Goal: Transaction & Acquisition: Purchase product/service

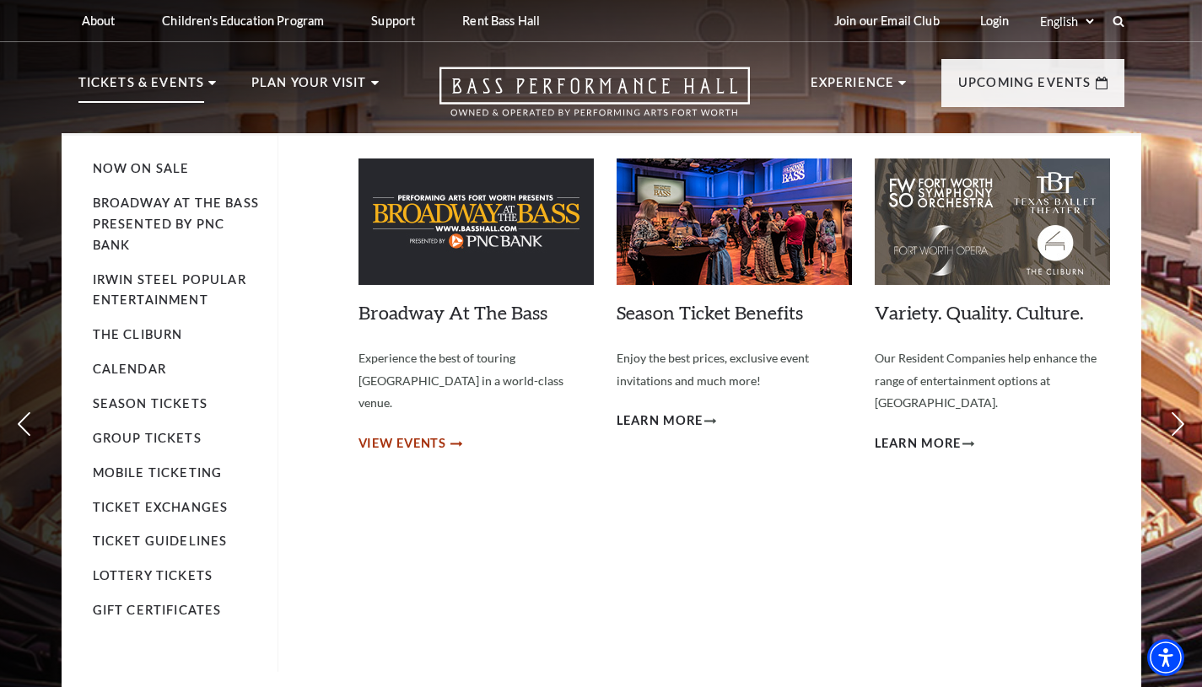
click at [395, 433] on span "View Events" at bounding box center [402, 443] width 89 height 21
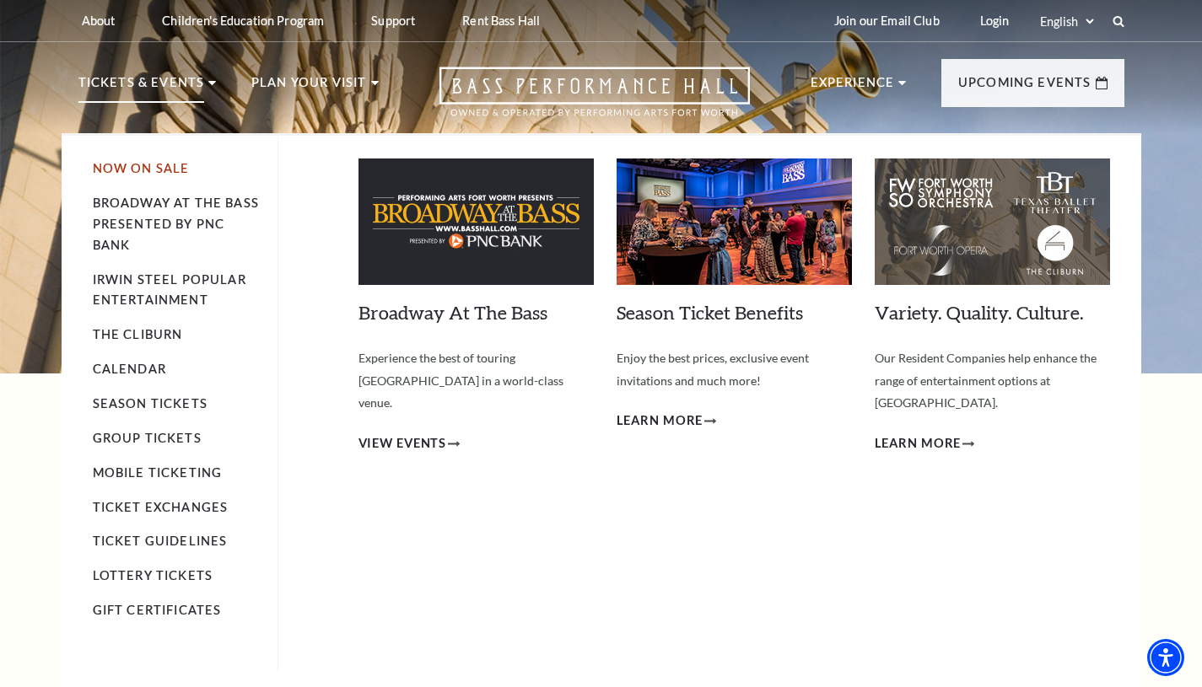
click at [132, 173] on link "Now On Sale" at bounding box center [141, 168] width 97 height 14
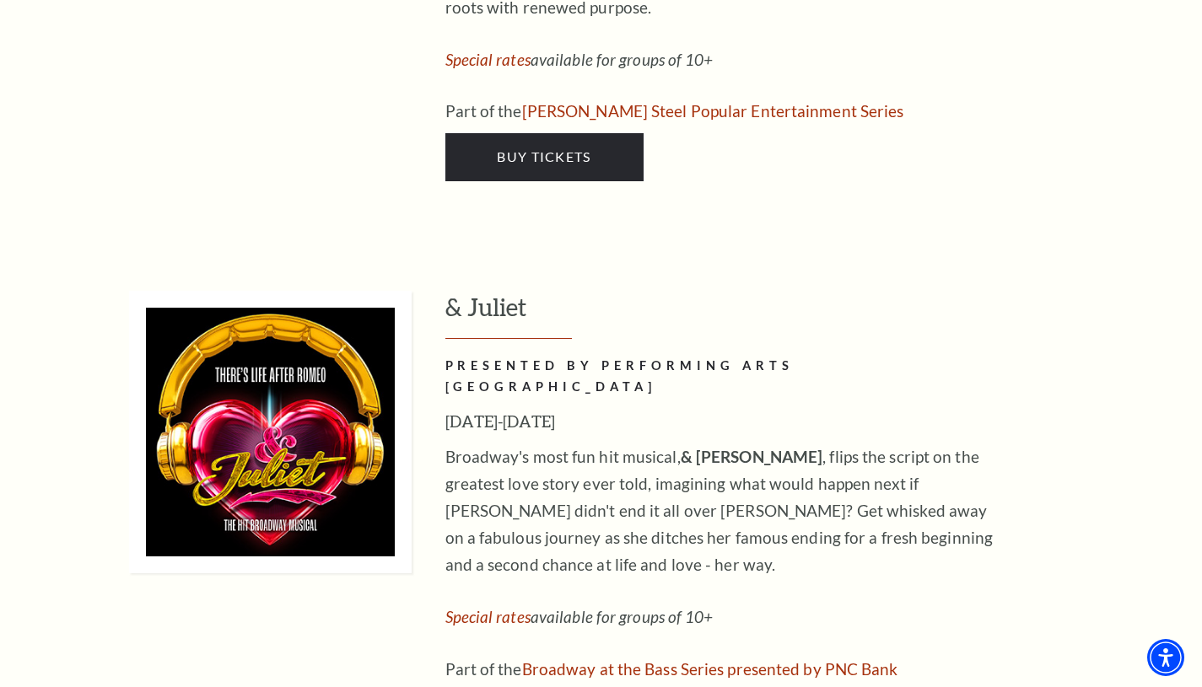
scroll to position [5524, 0]
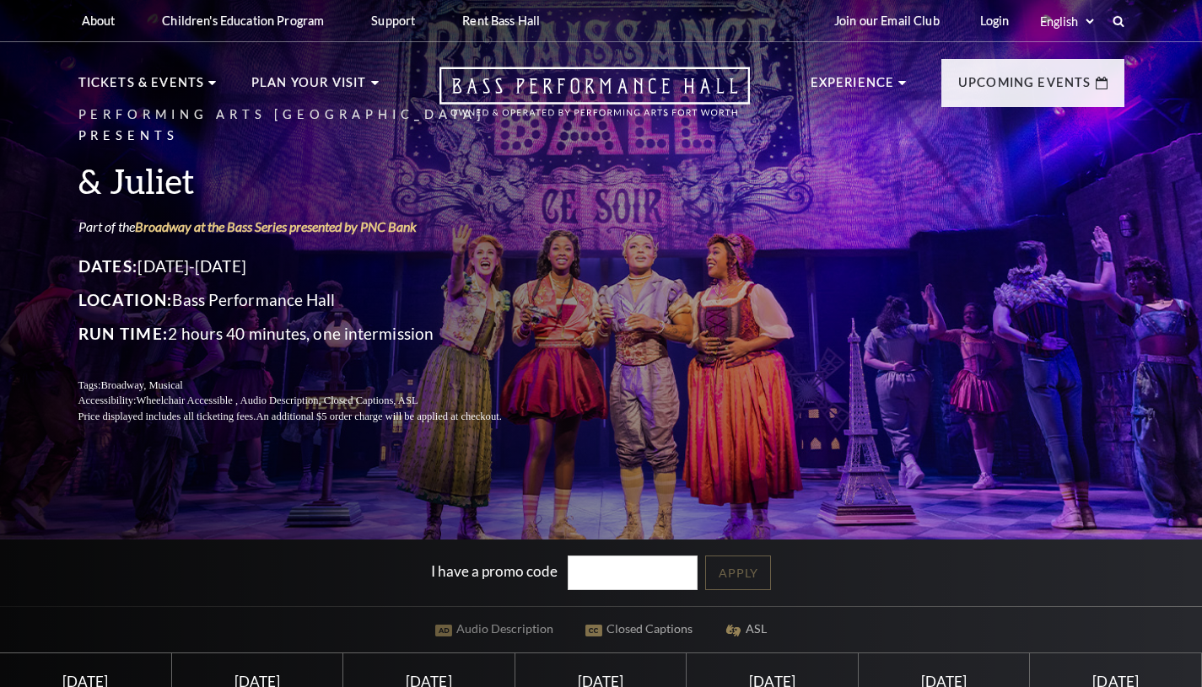
scroll to position [338, 0]
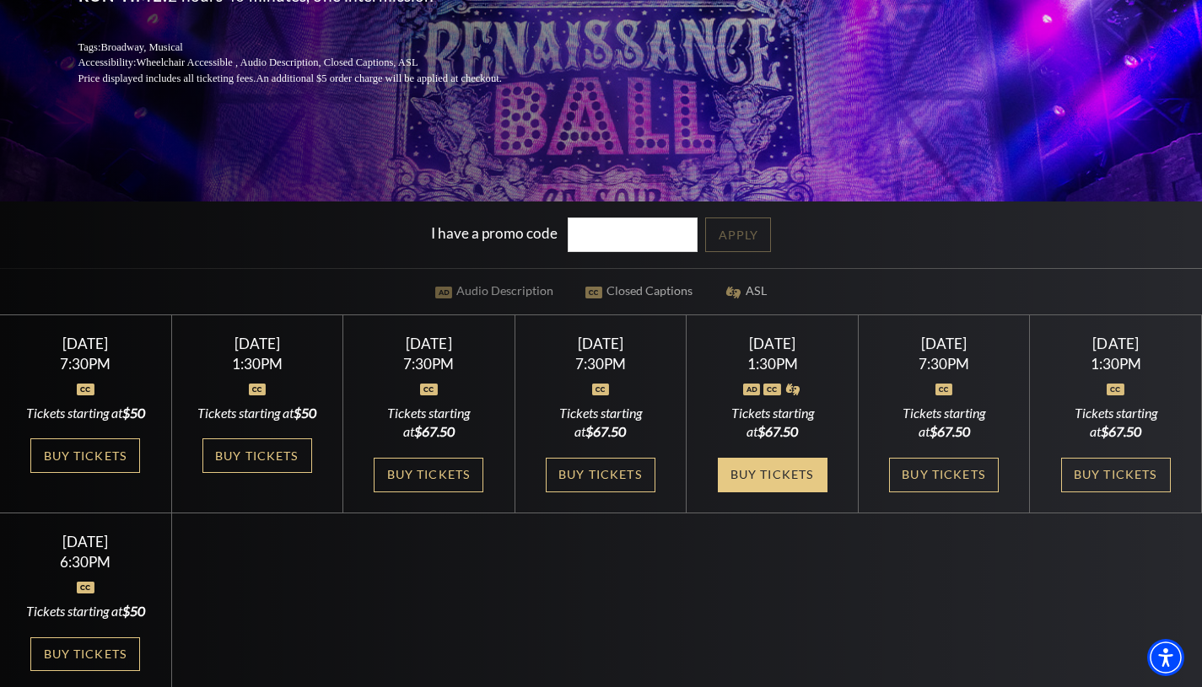
click at [747, 491] on link "Buy Tickets" at bounding box center [773, 475] width 110 height 35
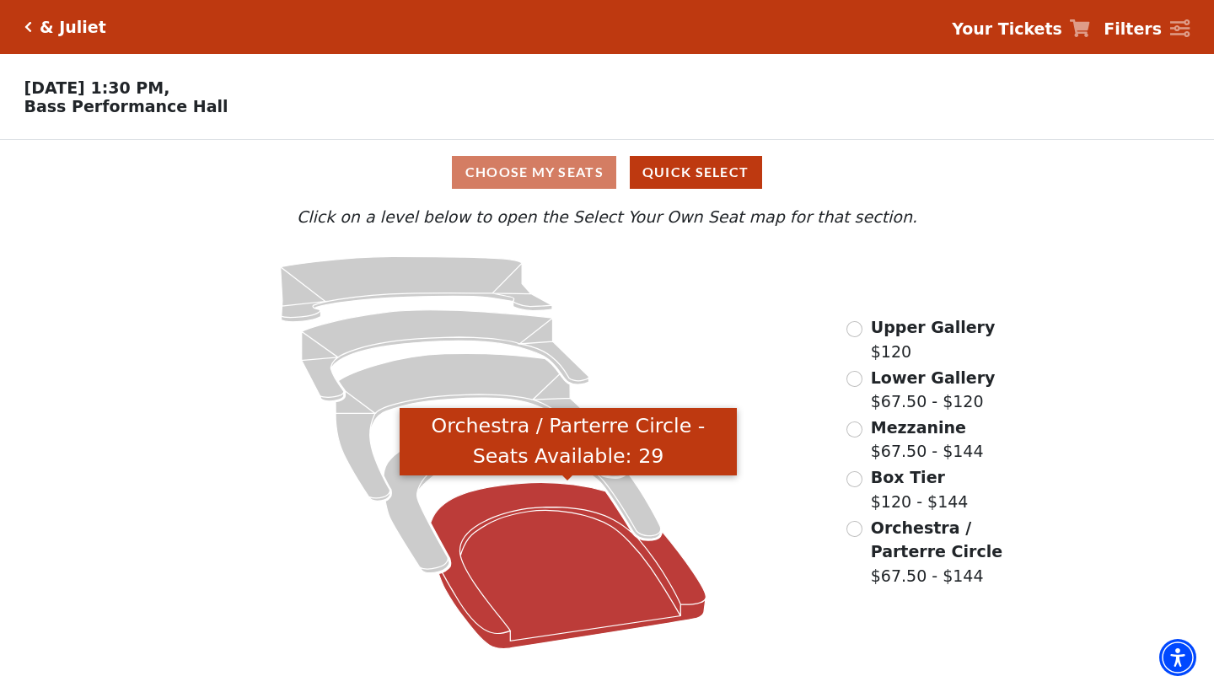
click at [530, 563] on icon "Orchestra / Parterre Circle - Seats Available: 29" at bounding box center [568, 565] width 275 height 166
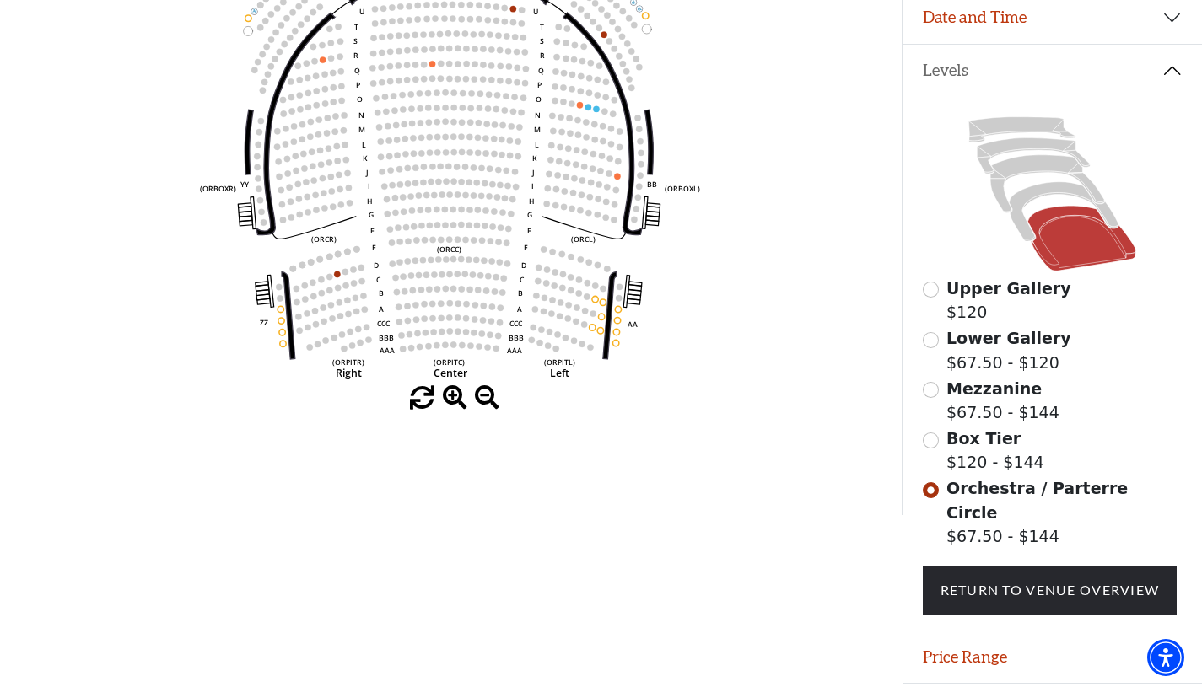
scroll to position [274, 0]
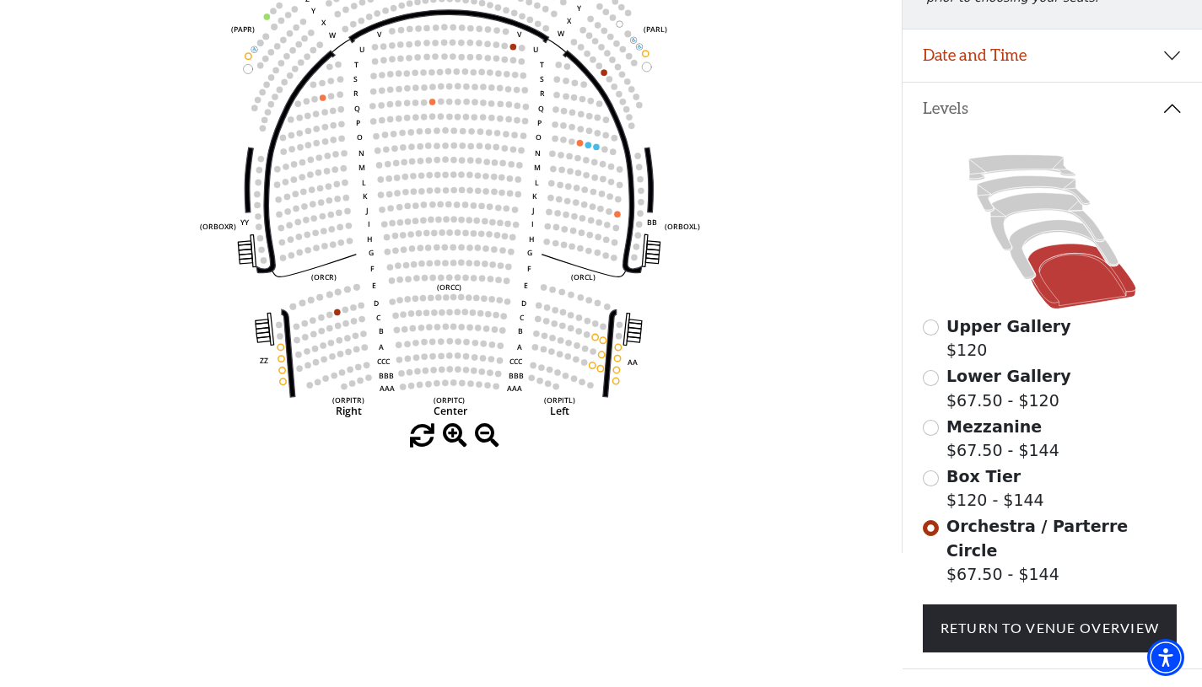
click at [591, 147] on icon "Left (ORPITL) Right (ORPITR) Center (ORPITC) ZZ AA YY BB ZA ZA (ORCL) (ORCR) (O…" at bounding box center [450, 177] width 811 height 493
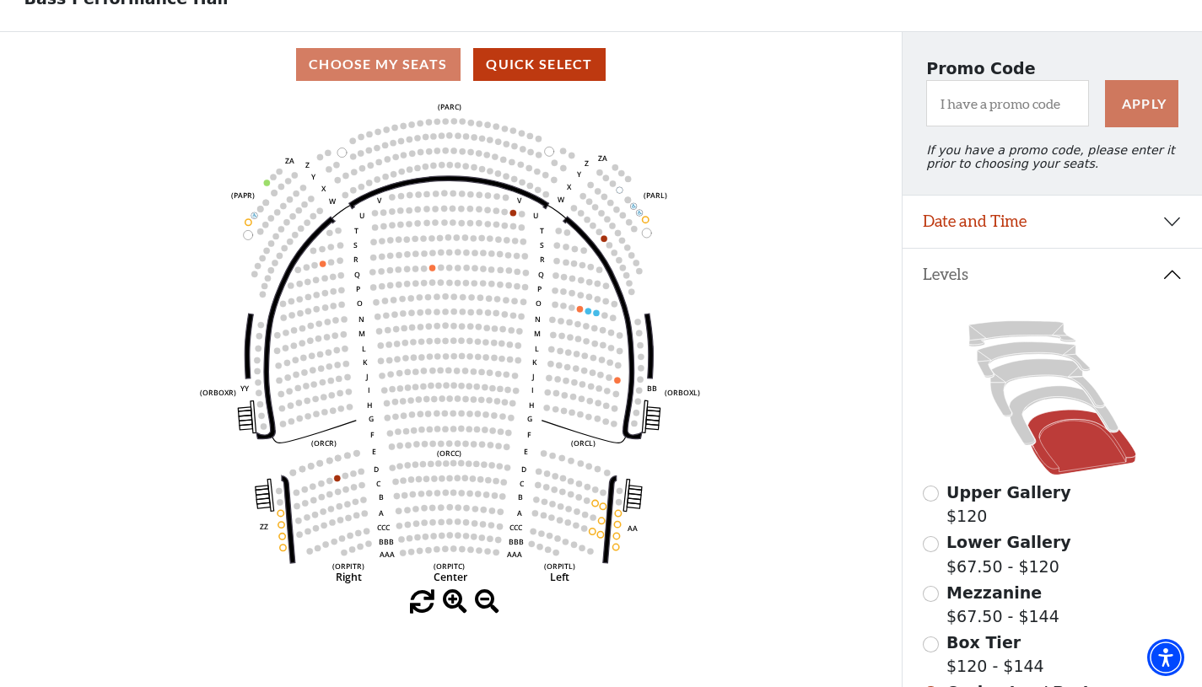
scroll to position [105, 0]
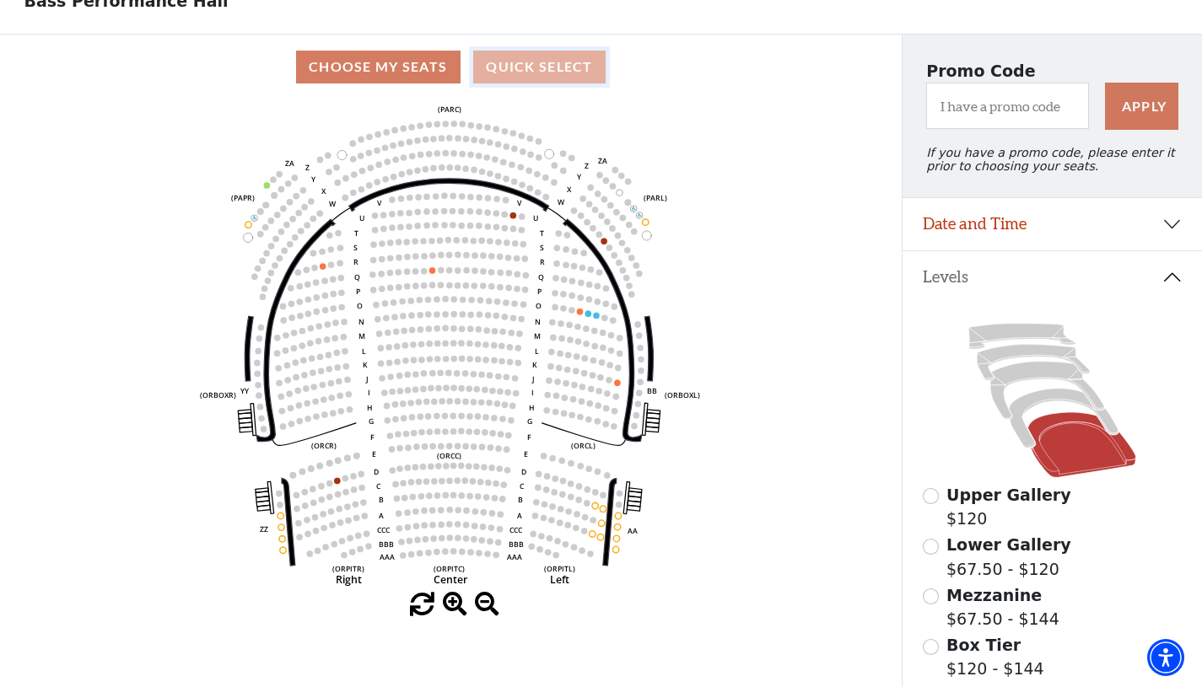
click at [567, 60] on button "Quick Select" at bounding box center [539, 67] width 132 height 33
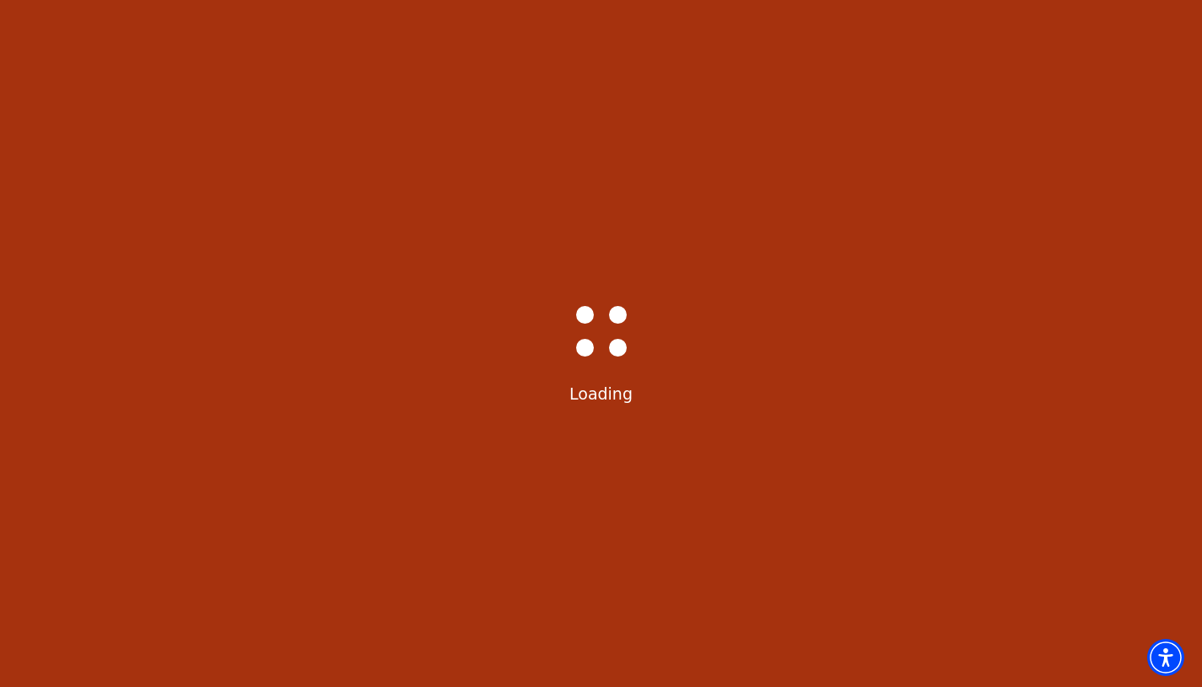
scroll to position [0, 0]
select select "6232"
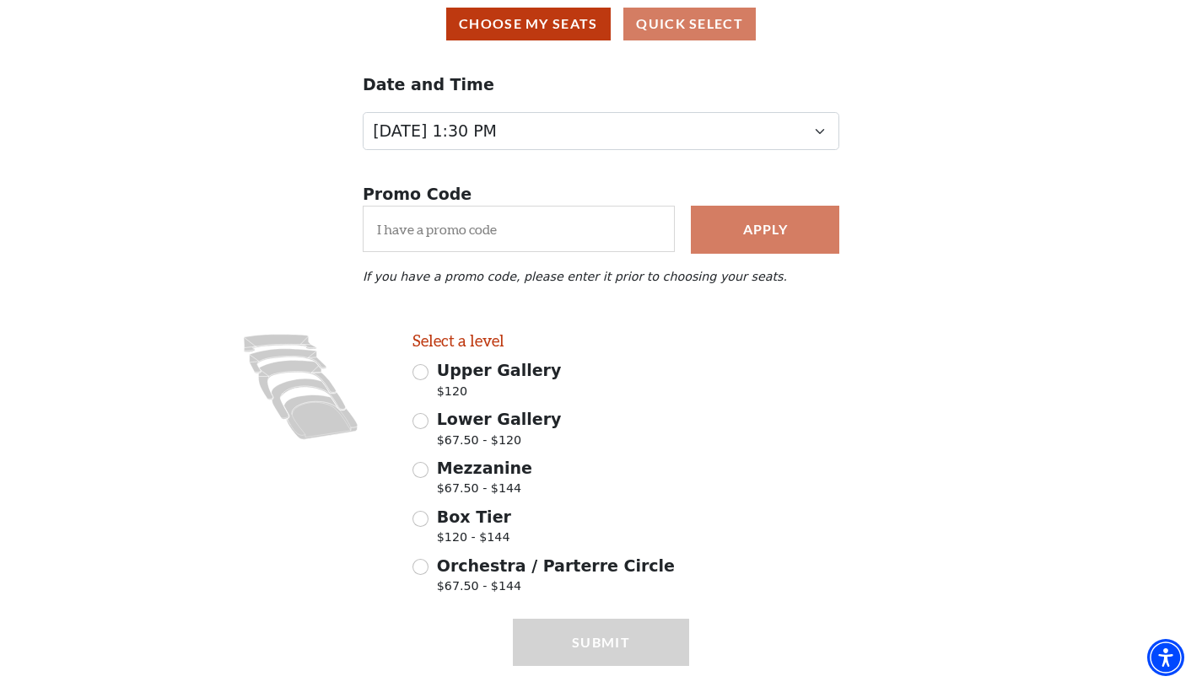
scroll to position [150, 0]
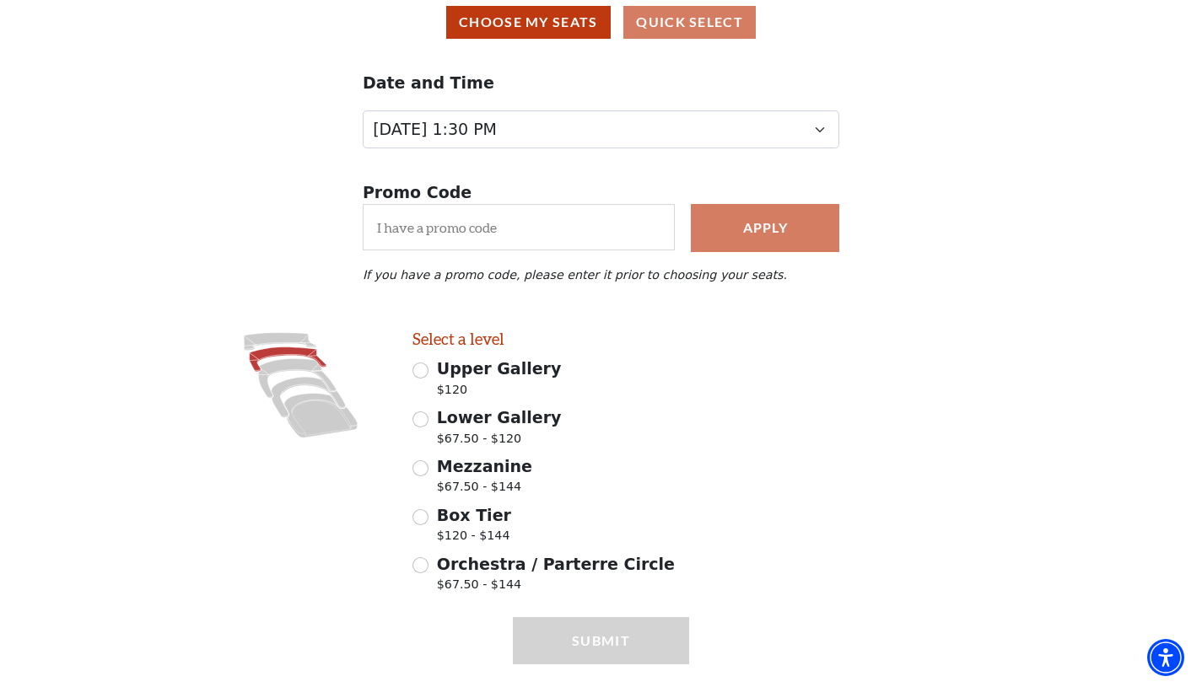
click at [271, 351] on icon at bounding box center [288, 359] width 77 height 24
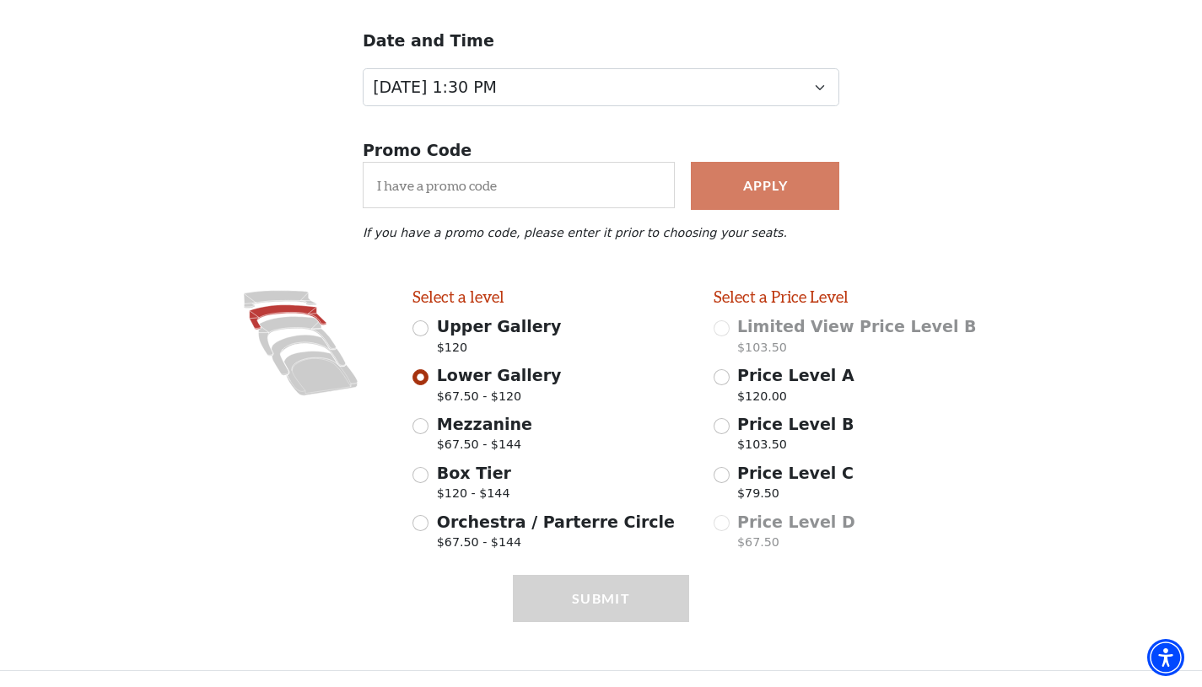
scroll to position [193, 0]
click at [284, 345] on icon at bounding box center [309, 355] width 74 height 40
radio input "false"
radio input "true"
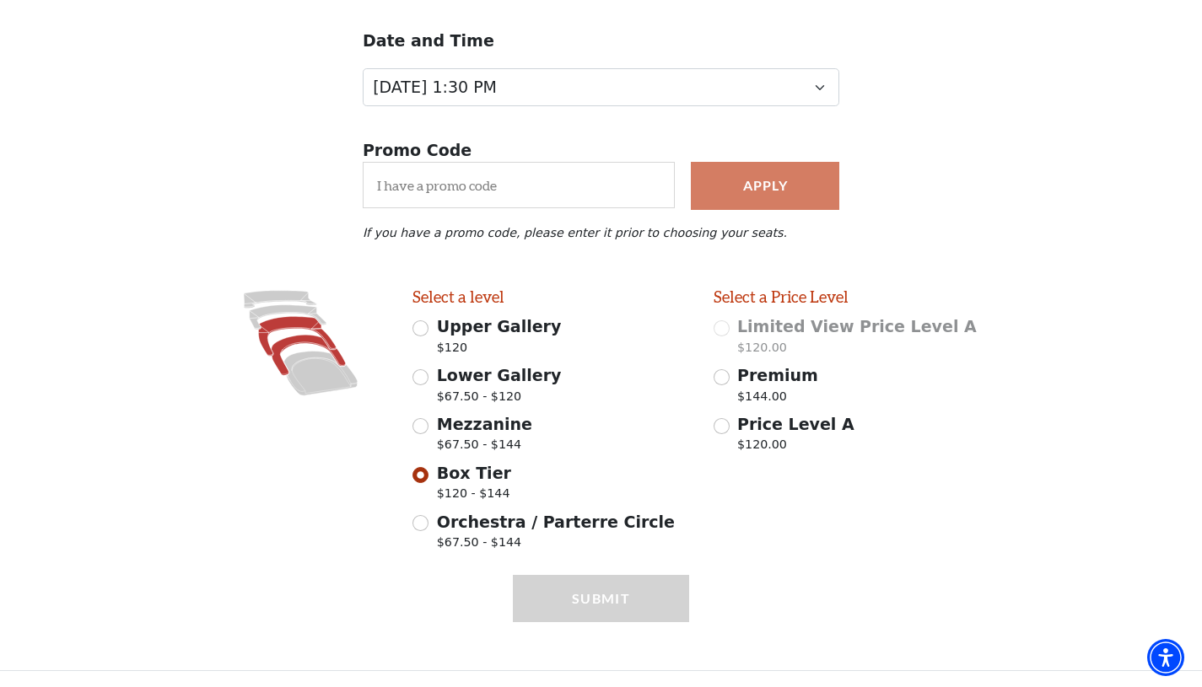
click at [279, 325] on icon at bounding box center [297, 336] width 78 height 40
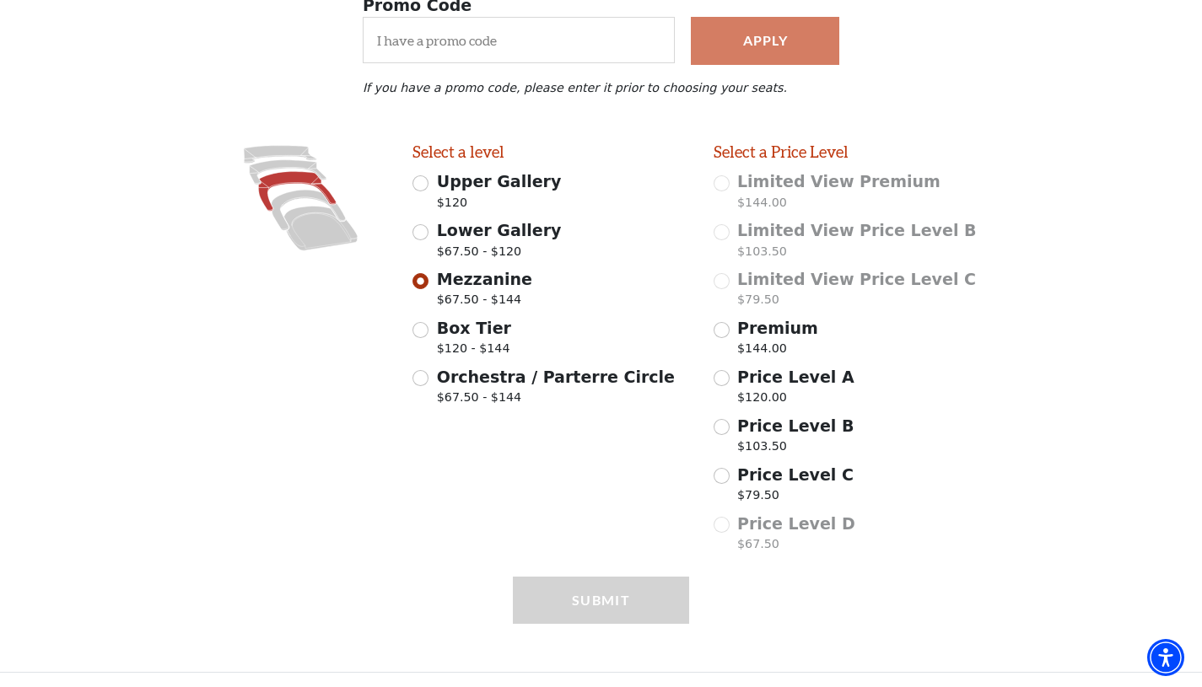
scroll to position [340, 0]
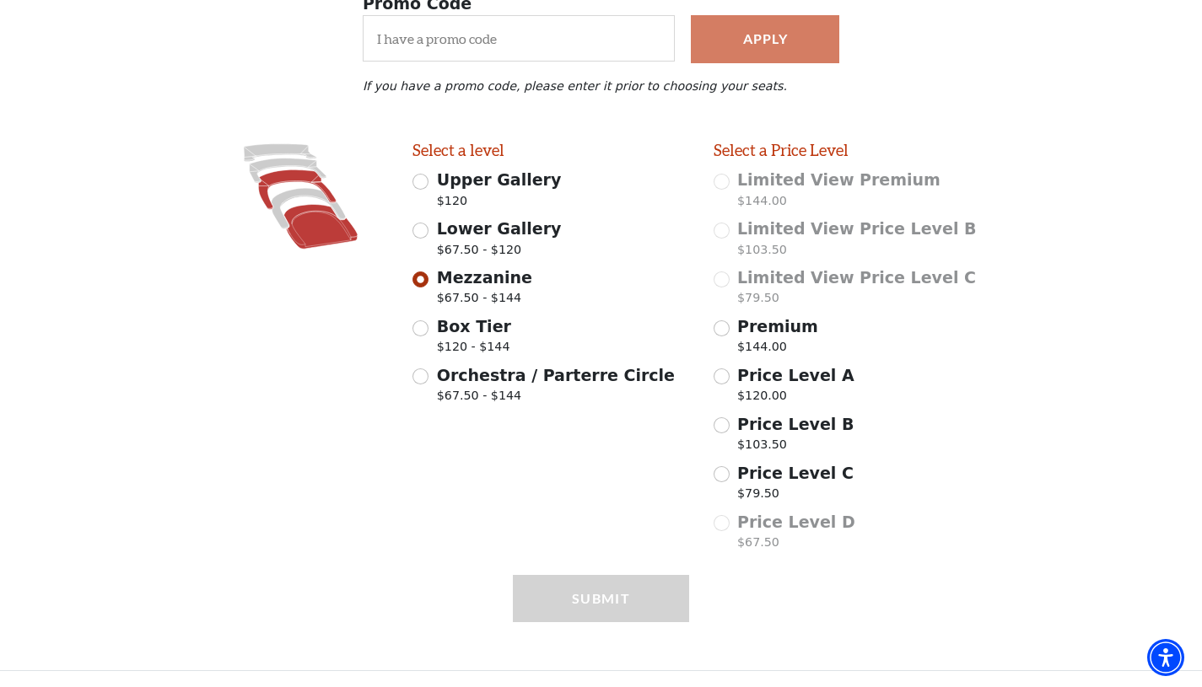
click at [336, 239] on icon at bounding box center [319, 226] width 73 height 45
radio input "false"
radio input "true"
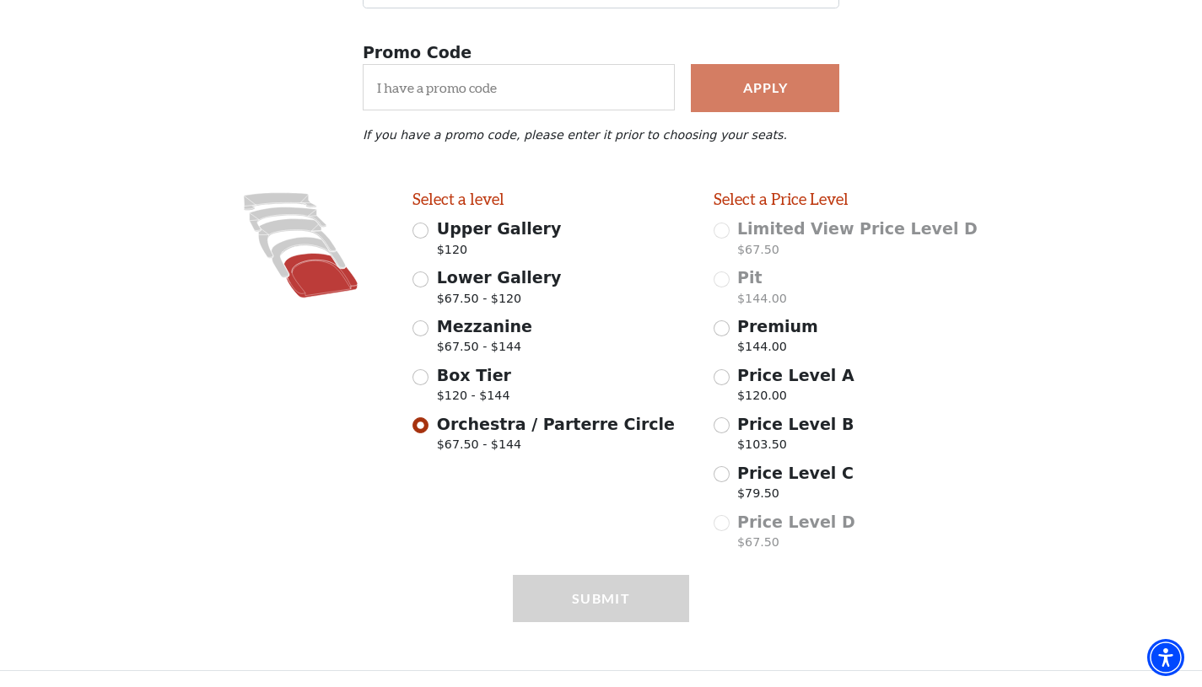
scroll to position [291, 0]
click at [724, 423] on input "Price Level B $103.50" at bounding box center [721, 425] width 16 height 16
radio input "true"
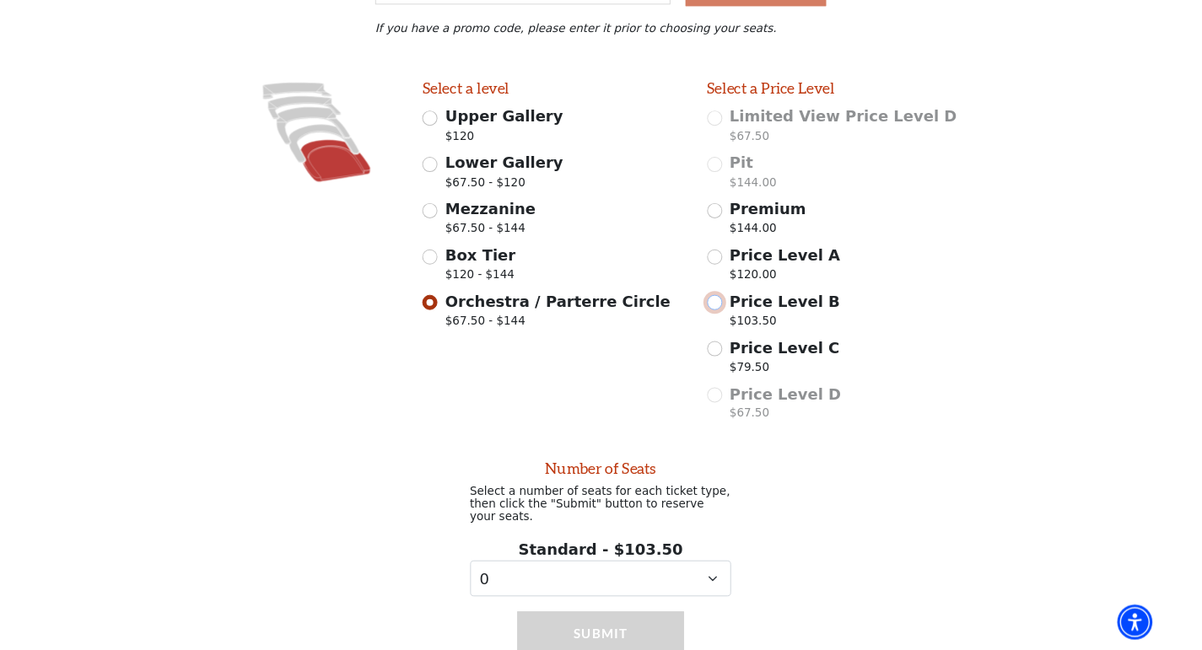
scroll to position [471, 0]
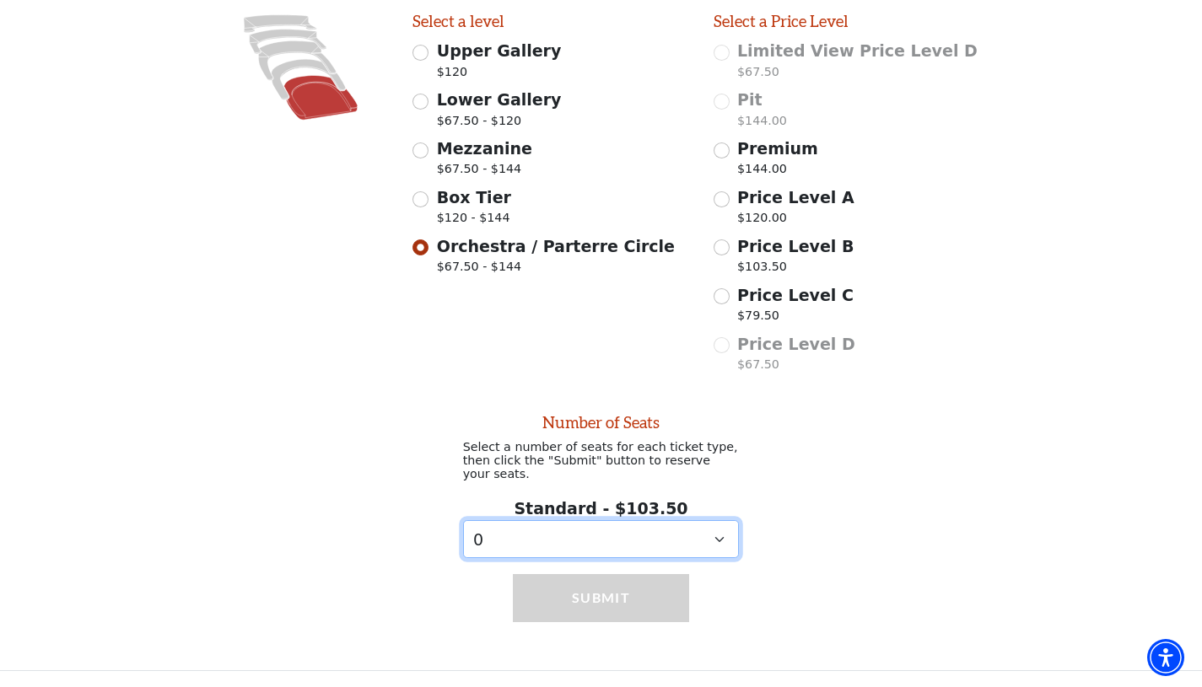
click at [715, 538] on select "0 1 2 3 4 5 6 7 8 9" at bounding box center [601, 539] width 277 height 38
select select "2"
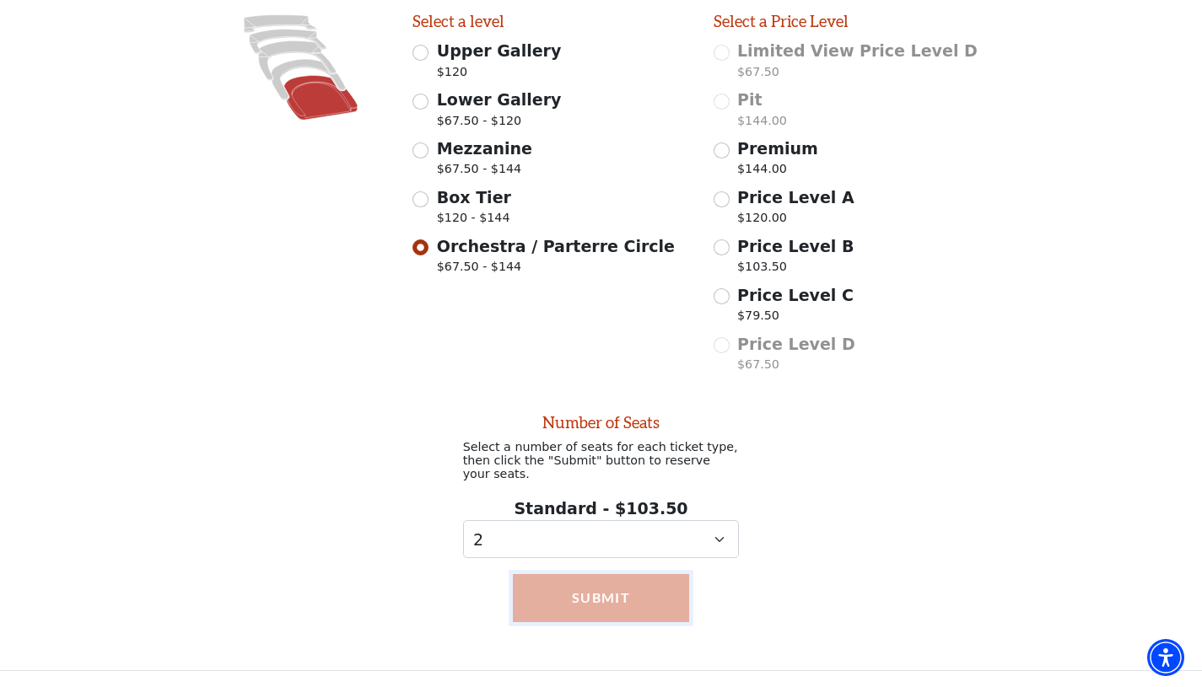
click at [659, 597] on button "Submit" at bounding box center [601, 597] width 176 height 47
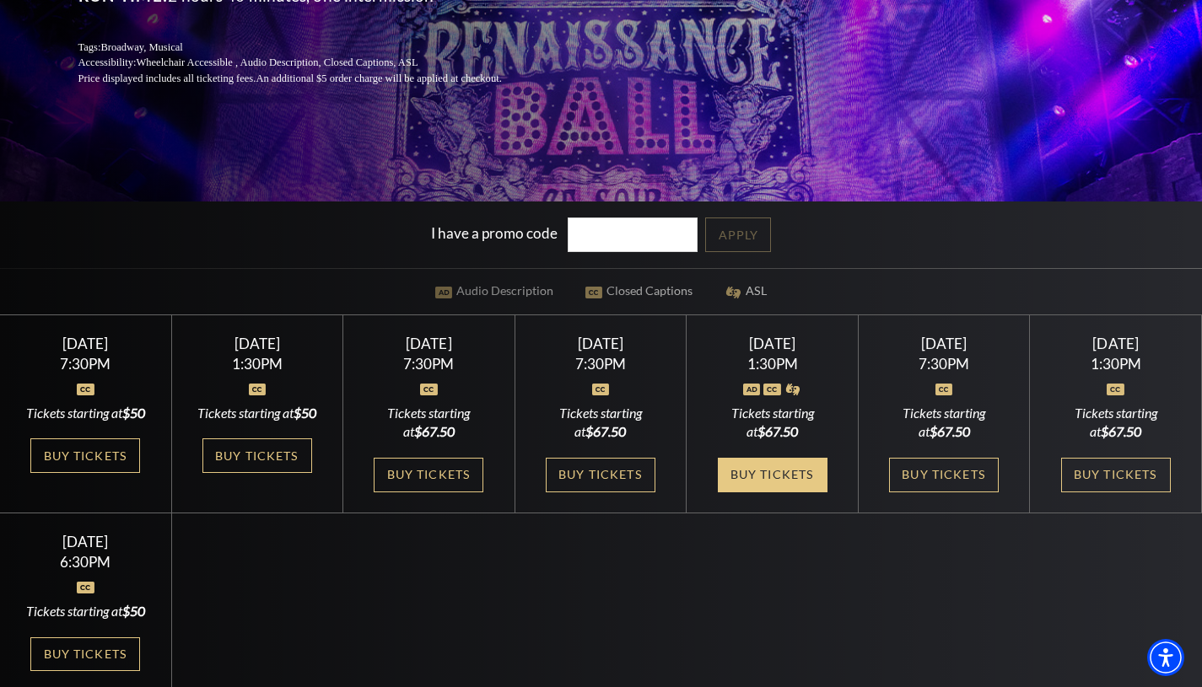
click at [745, 492] on link "Buy Tickets" at bounding box center [773, 475] width 110 height 35
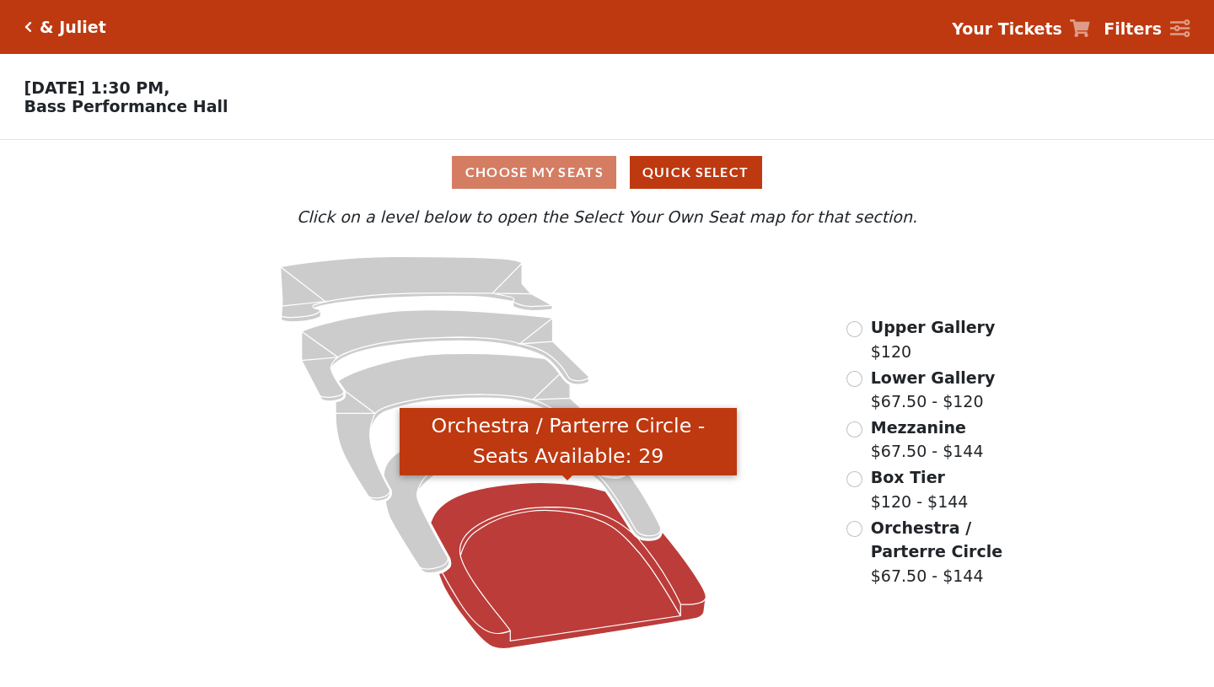
click at [571, 562] on icon "Orchestra / Parterre Circle - Seats Available: 29" at bounding box center [568, 565] width 275 height 166
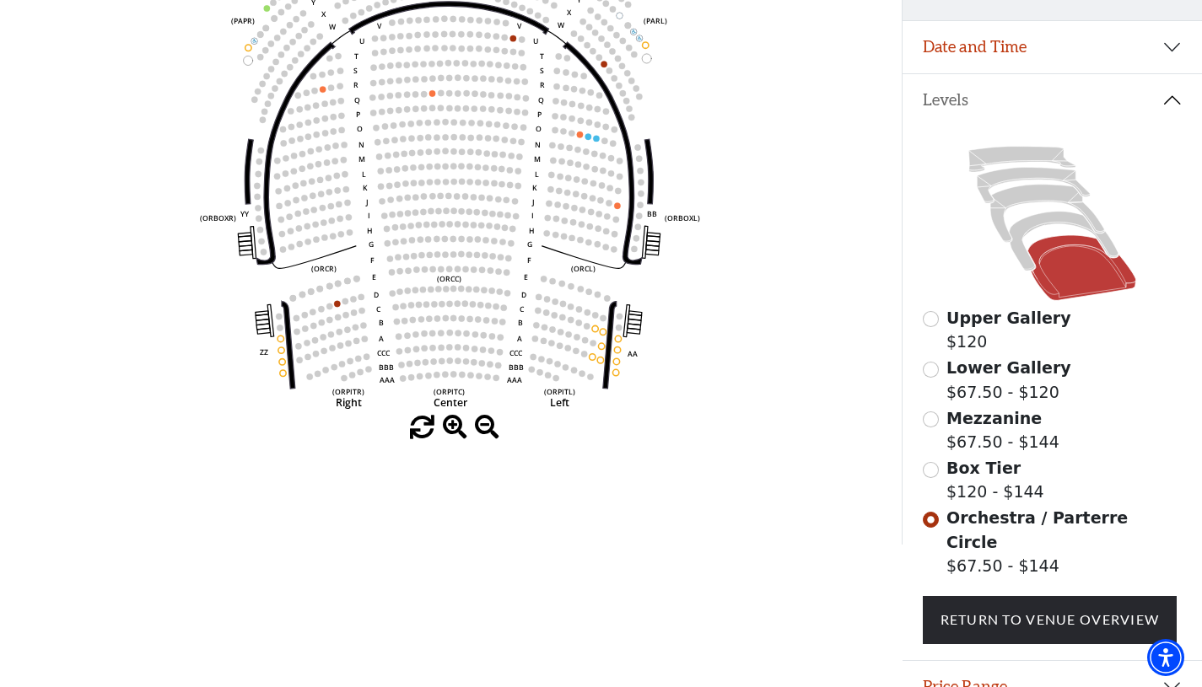
scroll to position [339, 0]
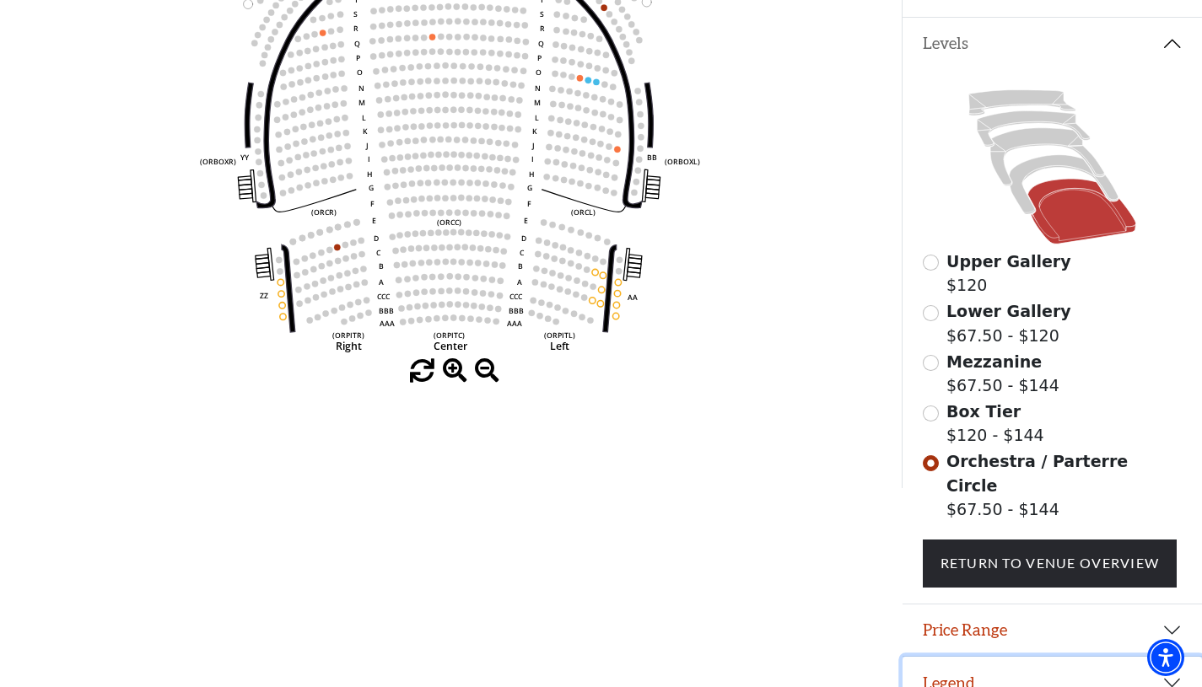
click at [966, 666] on button "Legend" at bounding box center [1051, 683] width 299 height 52
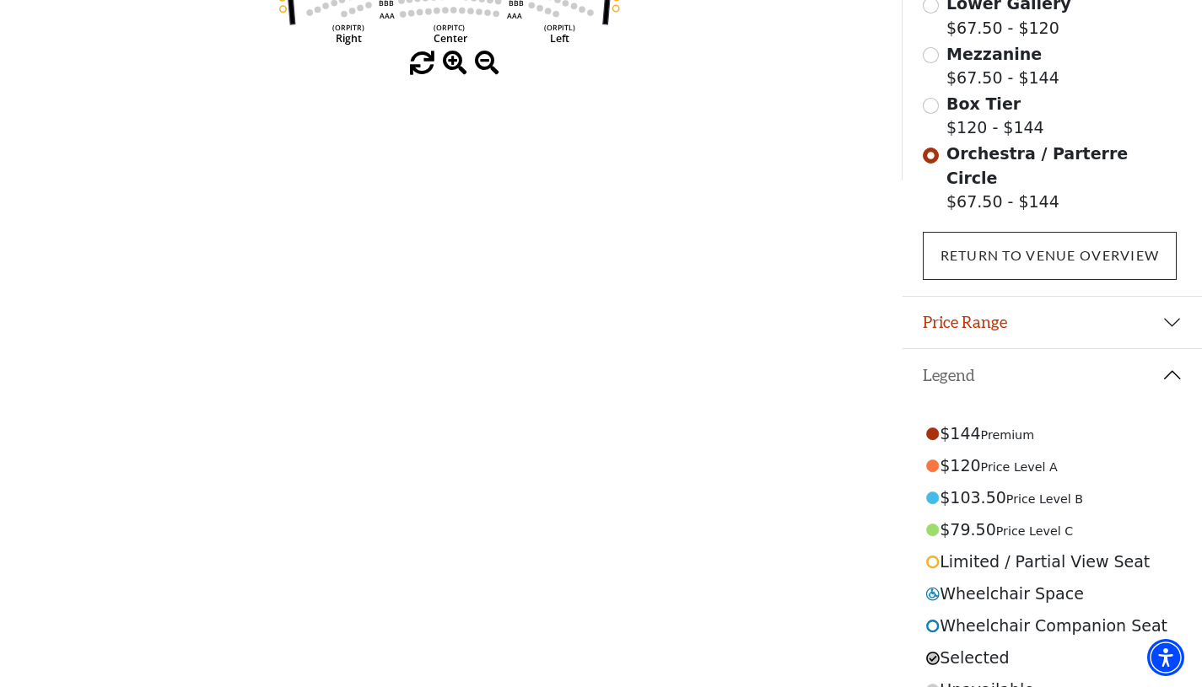
scroll to position [659, 0]
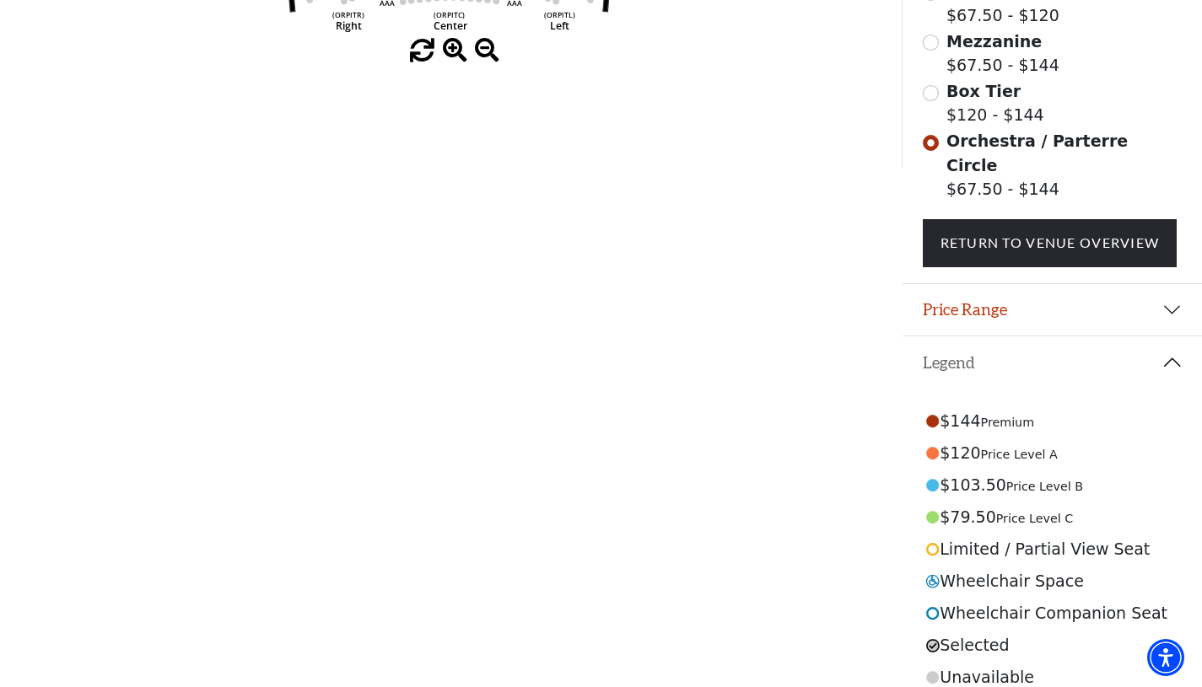
click at [933, 639] on circle at bounding box center [932, 645] width 13 height 13
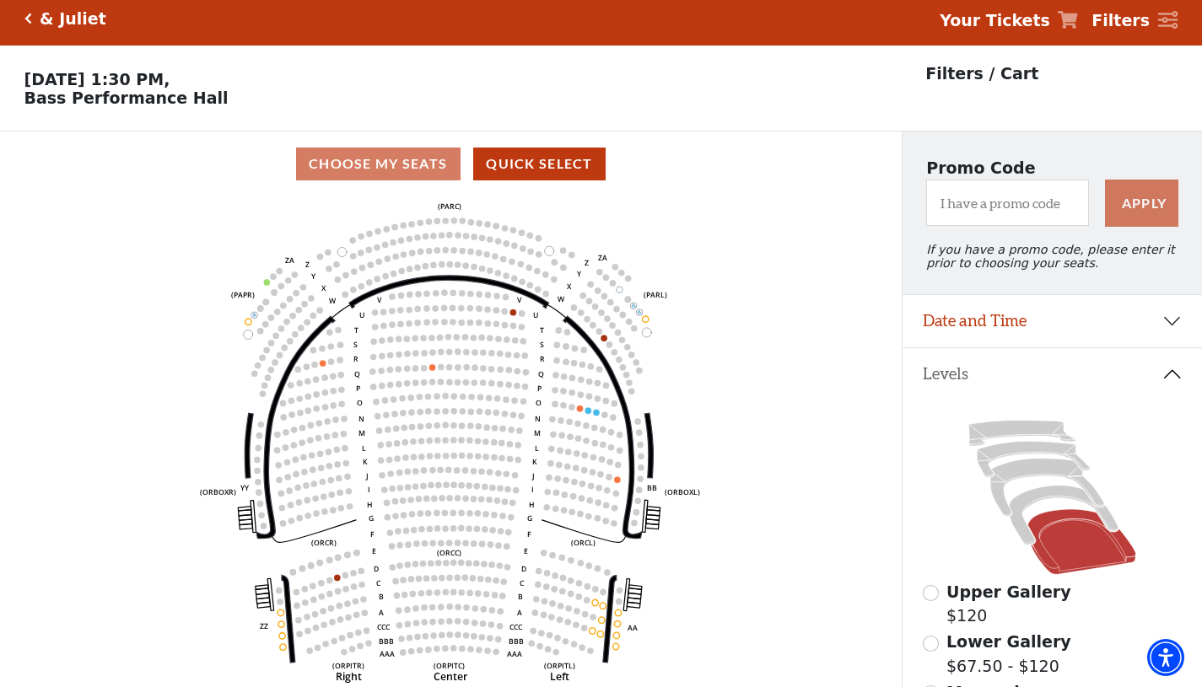
scroll to position [0, 0]
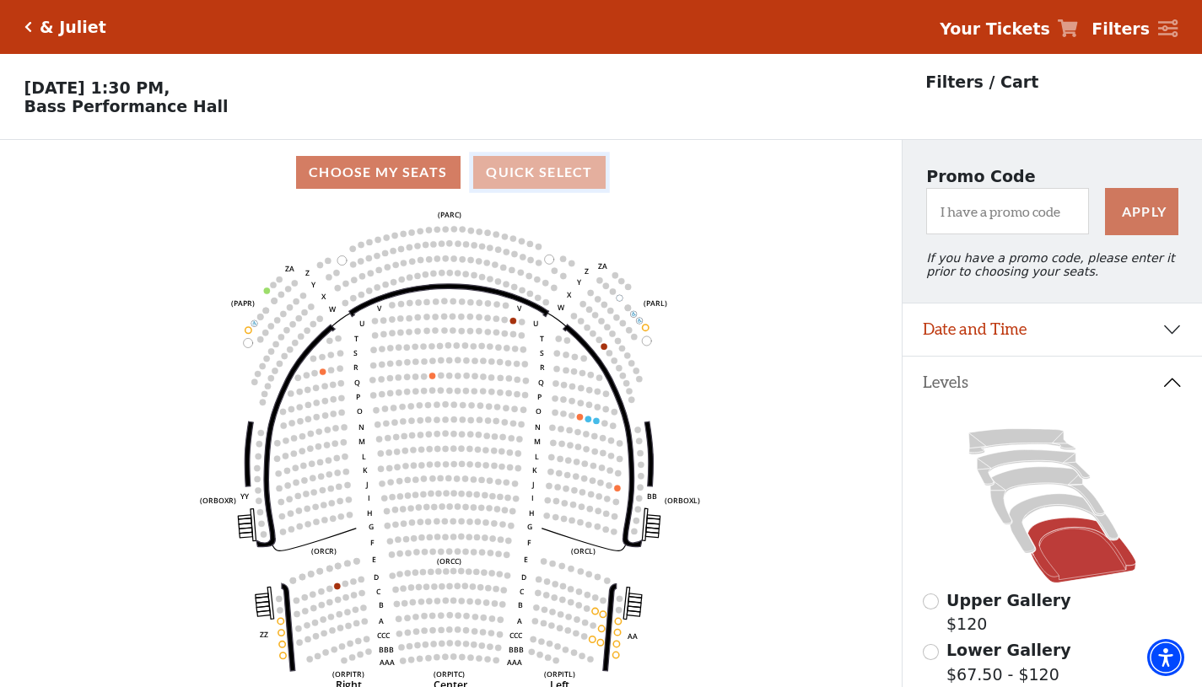
click at [547, 168] on button "Quick Select" at bounding box center [539, 172] width 132 height 33
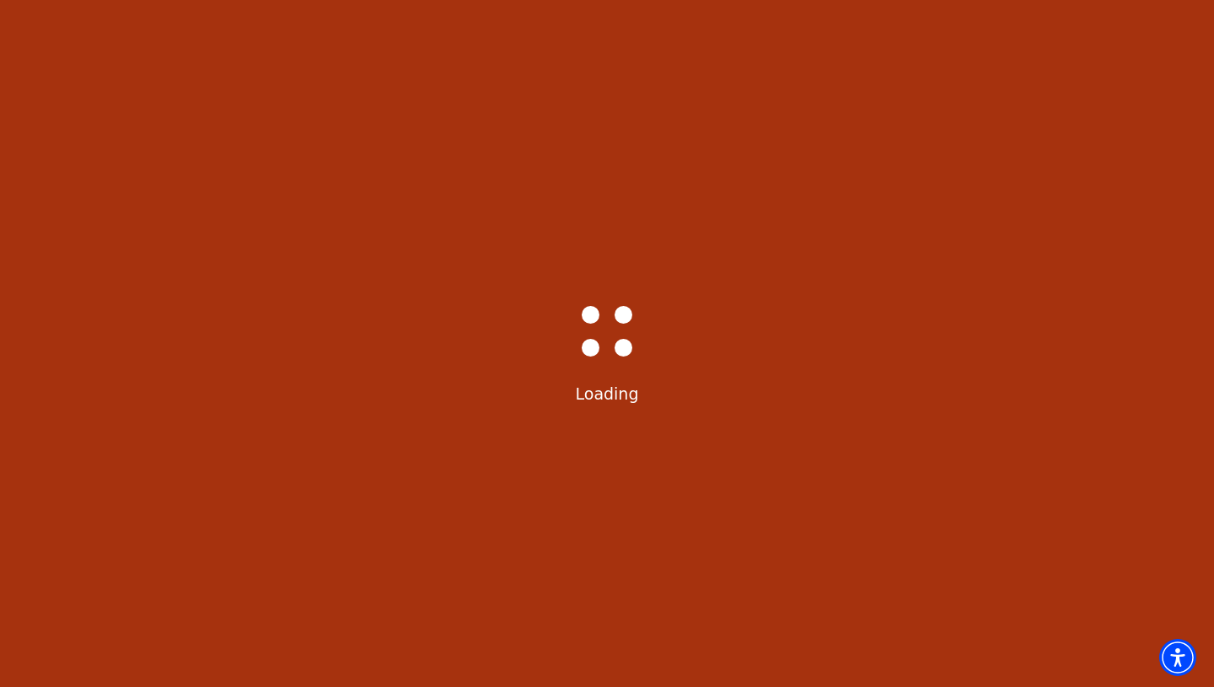
select select "6232"
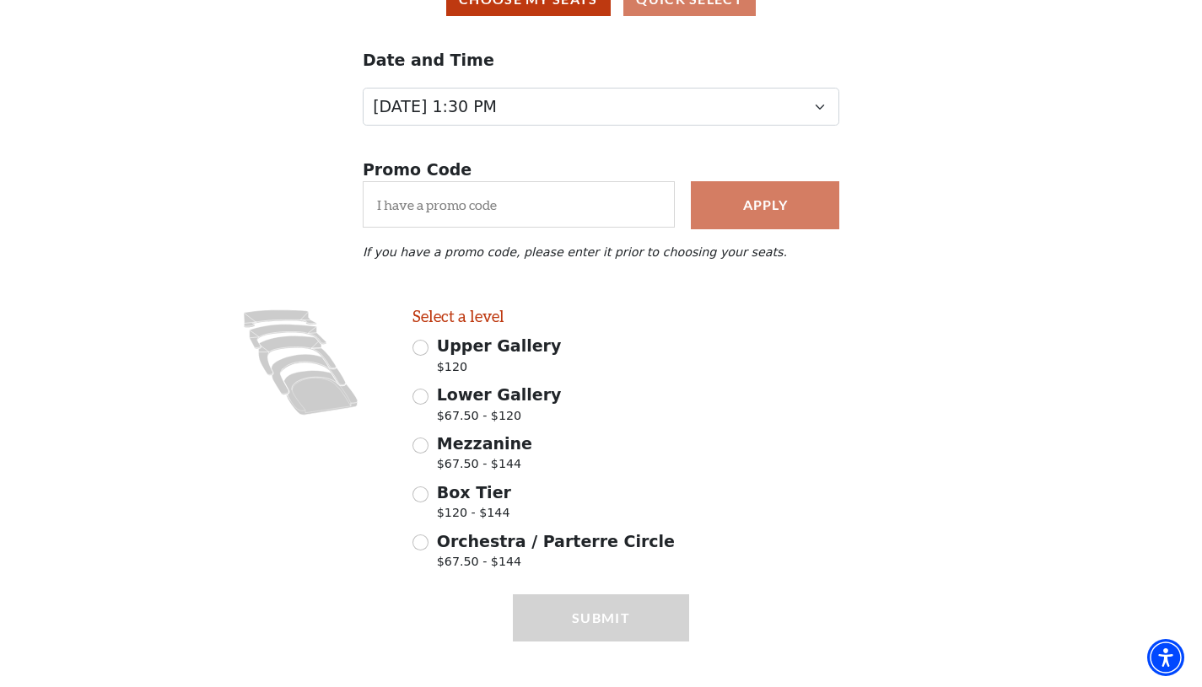
scroll to position [176, 0]
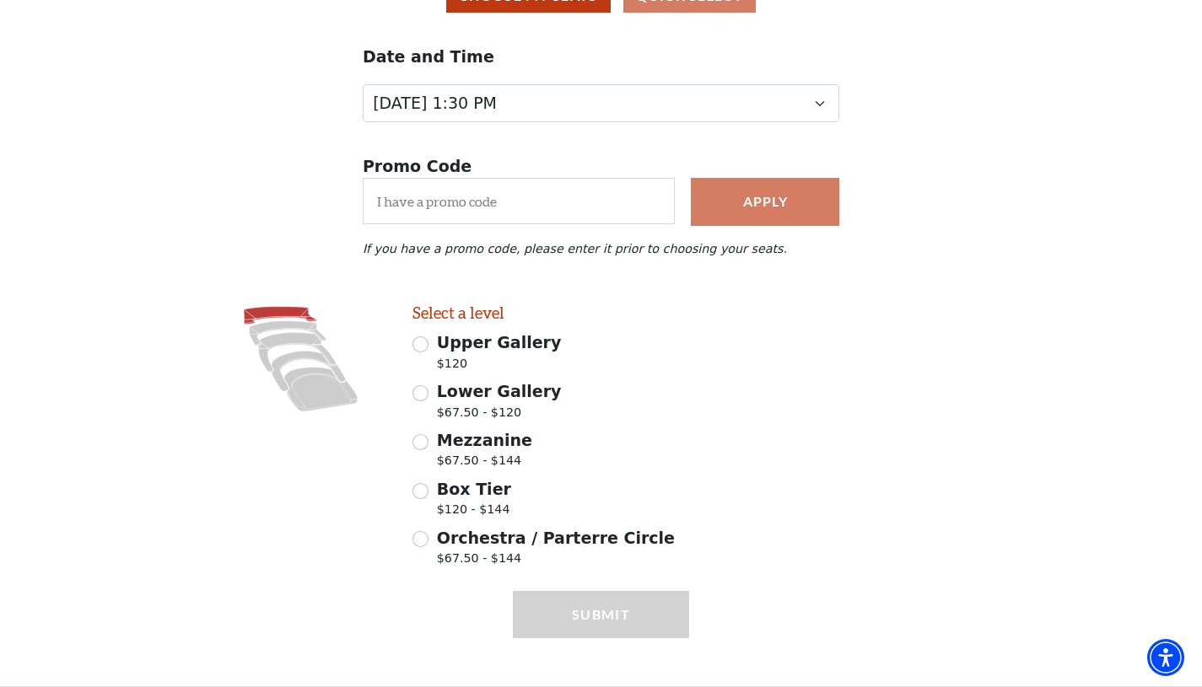
click at [272, 311] on icon at bounding box center [280, 316] width 73 height 18
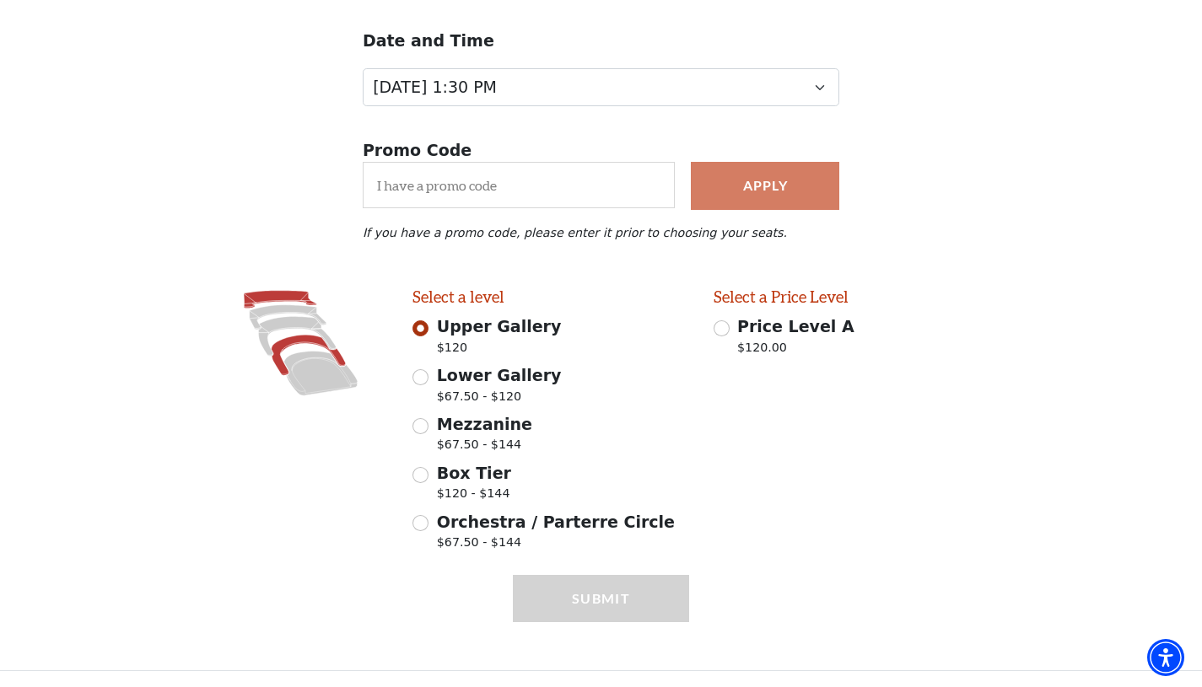
click at [300, 339] on icon at bounding box center [309, 355] width 74 height 40
radio input "false"
radio input "true"
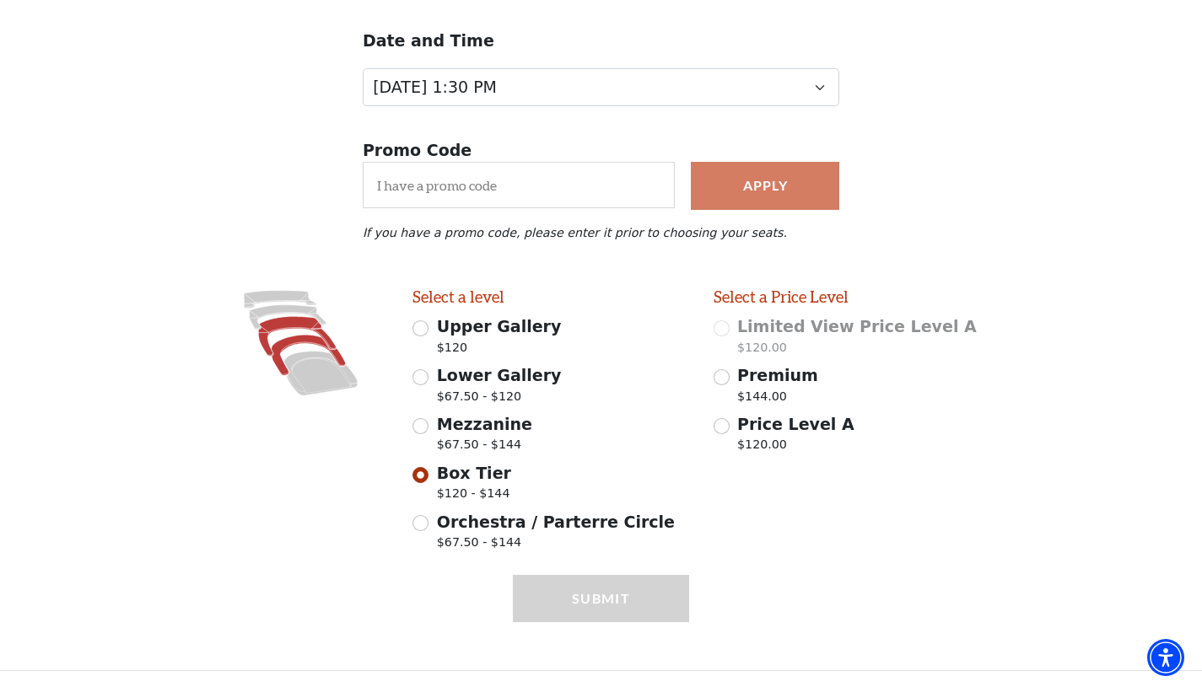
click at [291, 325] on icon at bounding box center [297, 336] width 78 height 40
radio input "true"
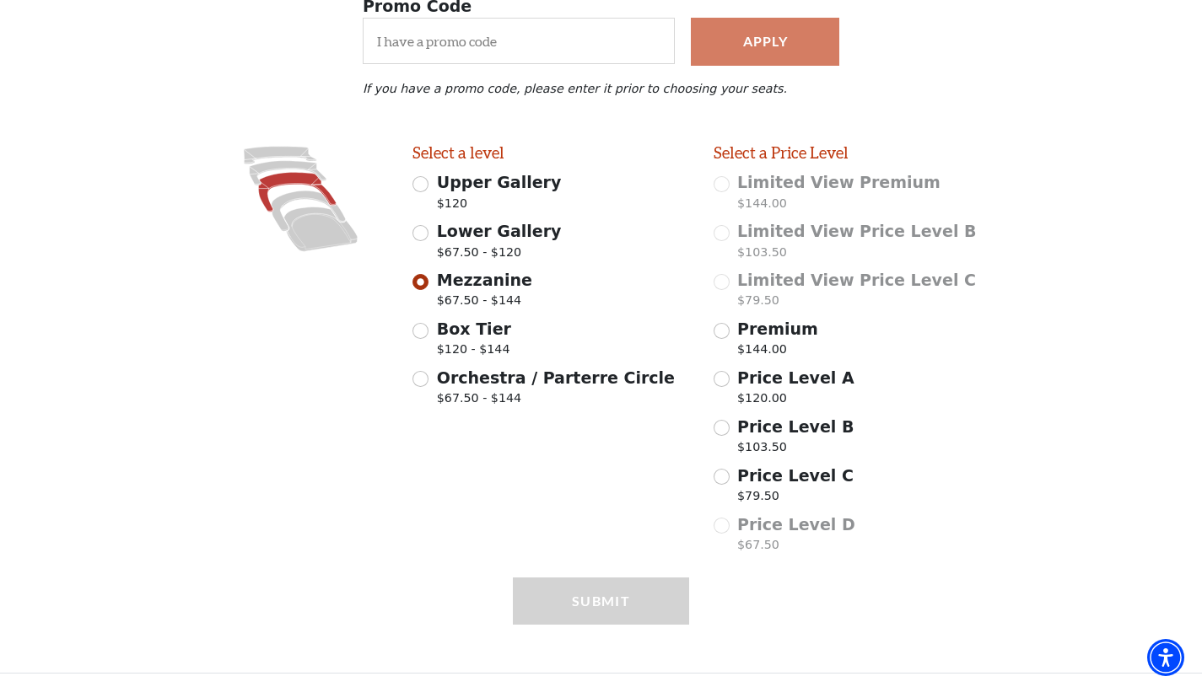
scroll to position [340, 0]
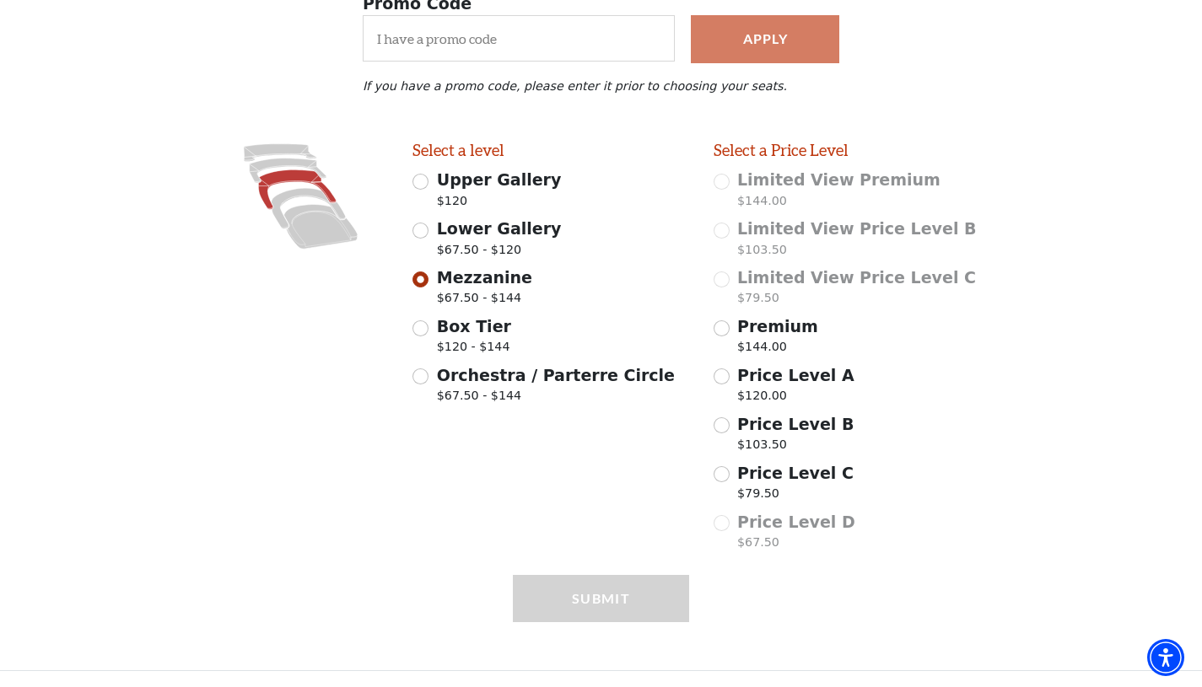
click at [574, 590] on div "Submit" at bounding box center [601, 622] width 176 height 95
click at [724, 423] on input "Price Level B $103.50" at bounding box center [721, 425] width 16 height 16
radio input "true"
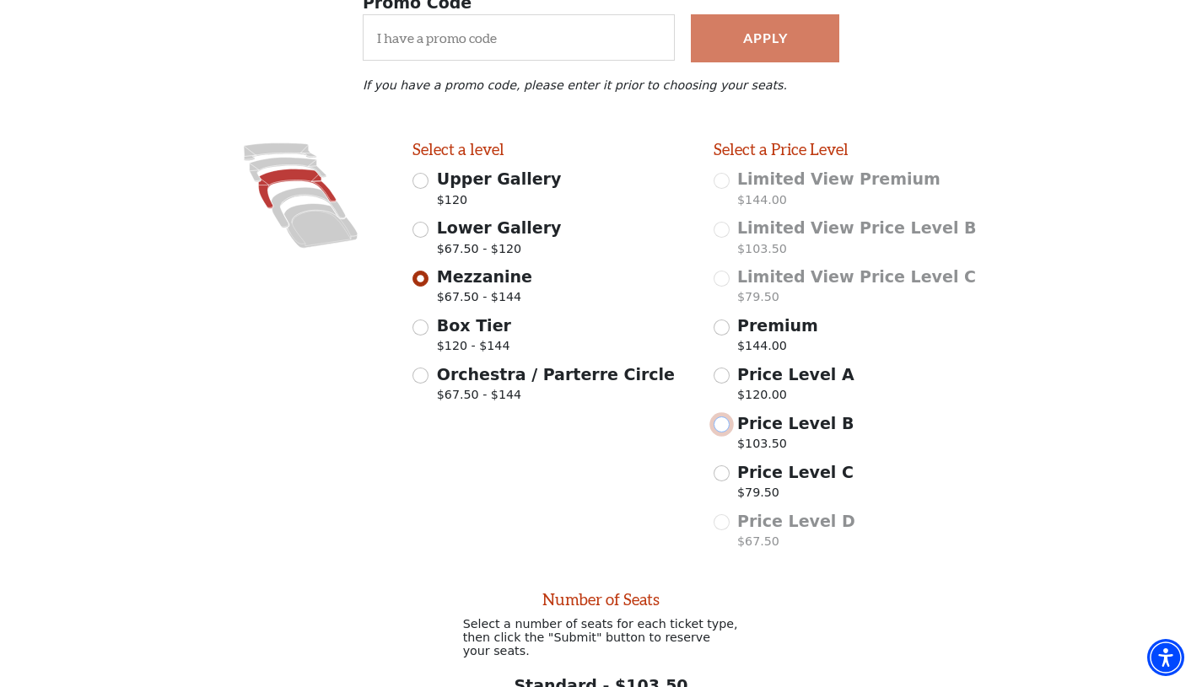
scroll to position [520, 0]
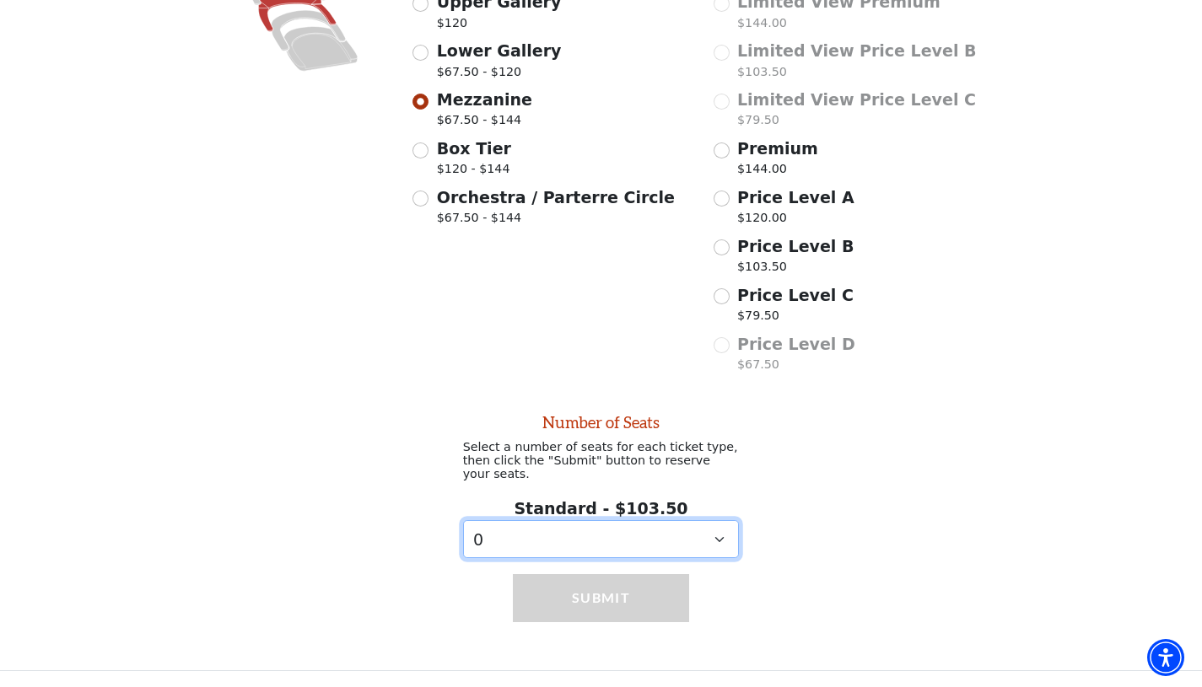
click at [723, 546] on select "0 1 2 3 4 5 6 7 8 9" at bounding box center [601, 539] width 277 height 38
select select "2"
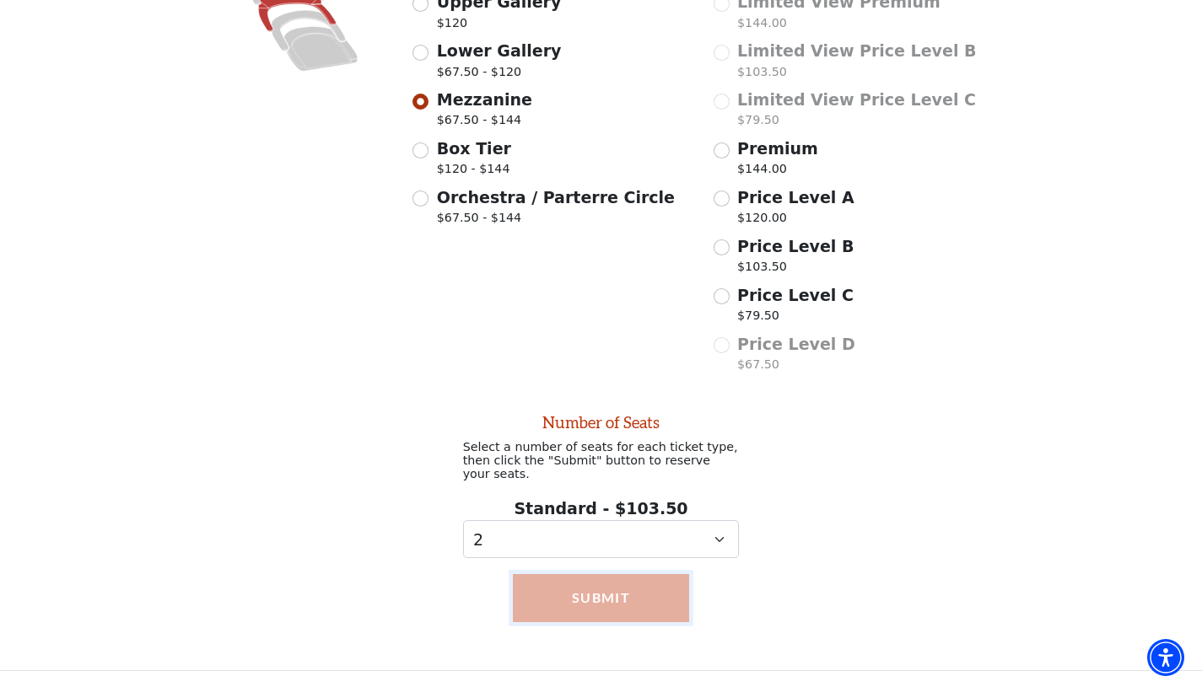
click at [634, 603] on button "Submit" at bounding box center [601, 597] width 176 height 47
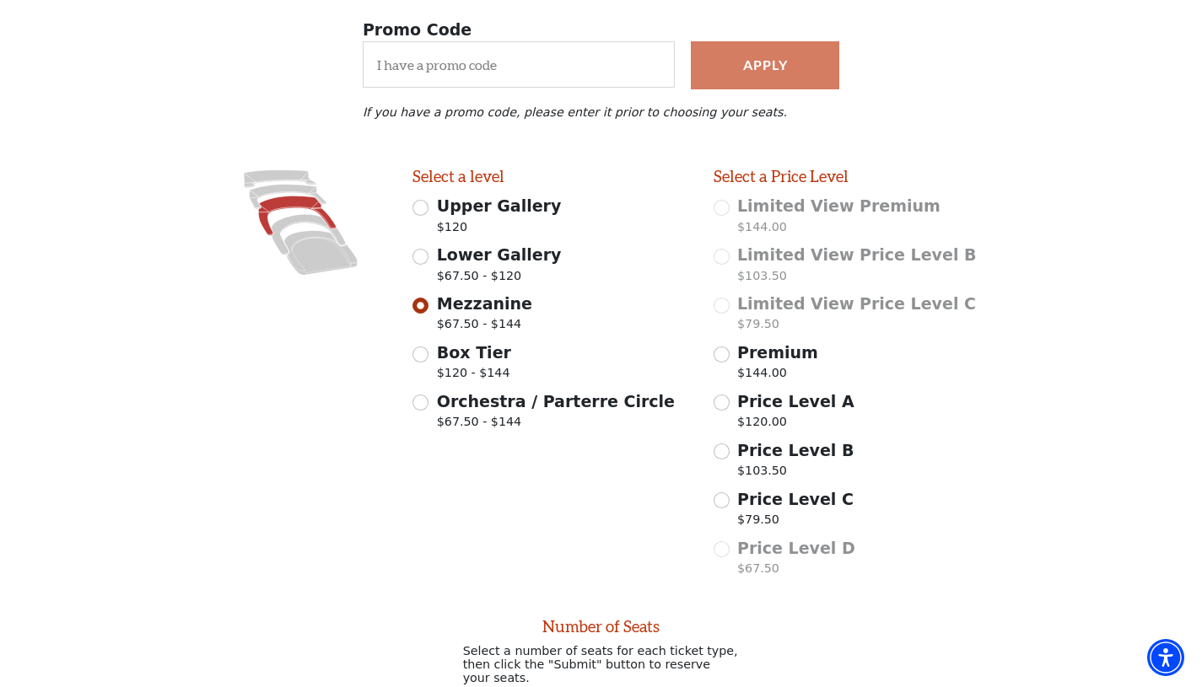
scroll to position [315, 0]
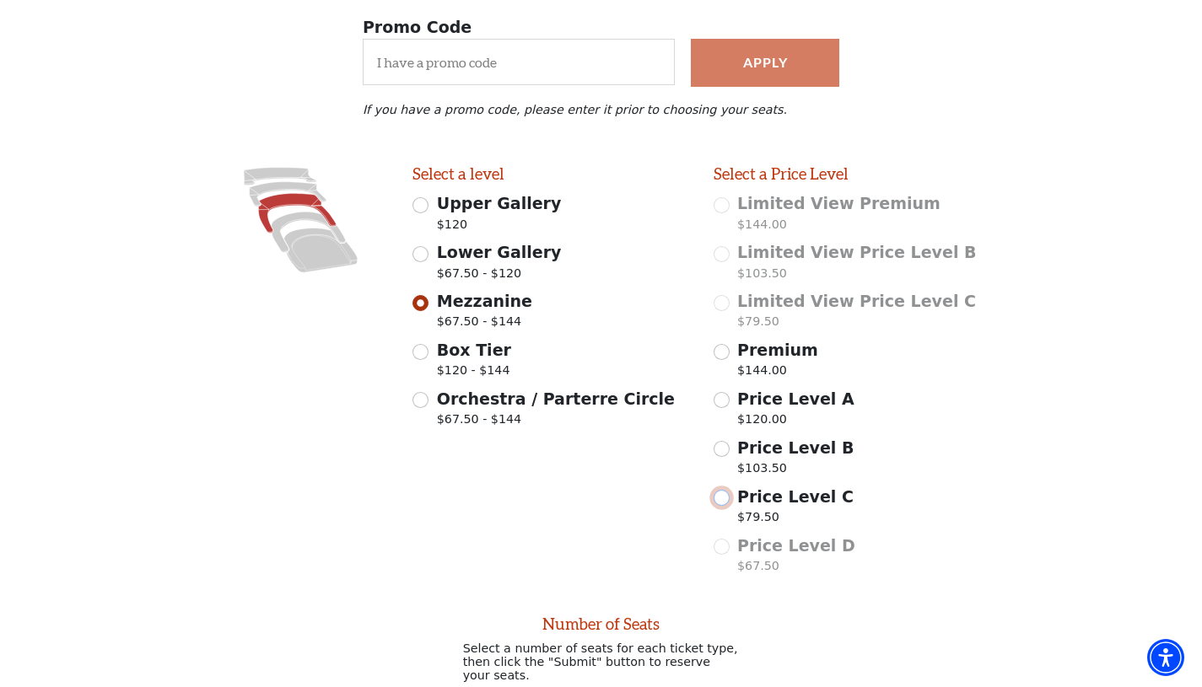
click at [725, 498] on input "Price Level C $79.50" at bounding box center [721, 498] width 16 height 16
radio input "true"
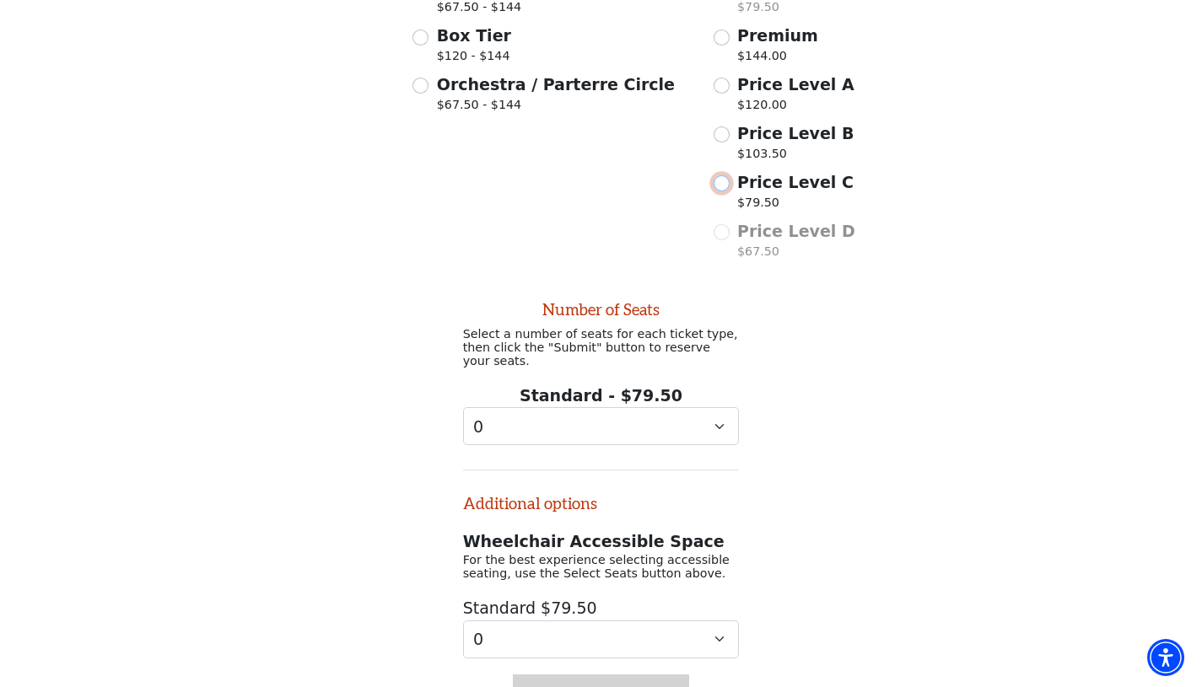
scroll to position [825, 0]
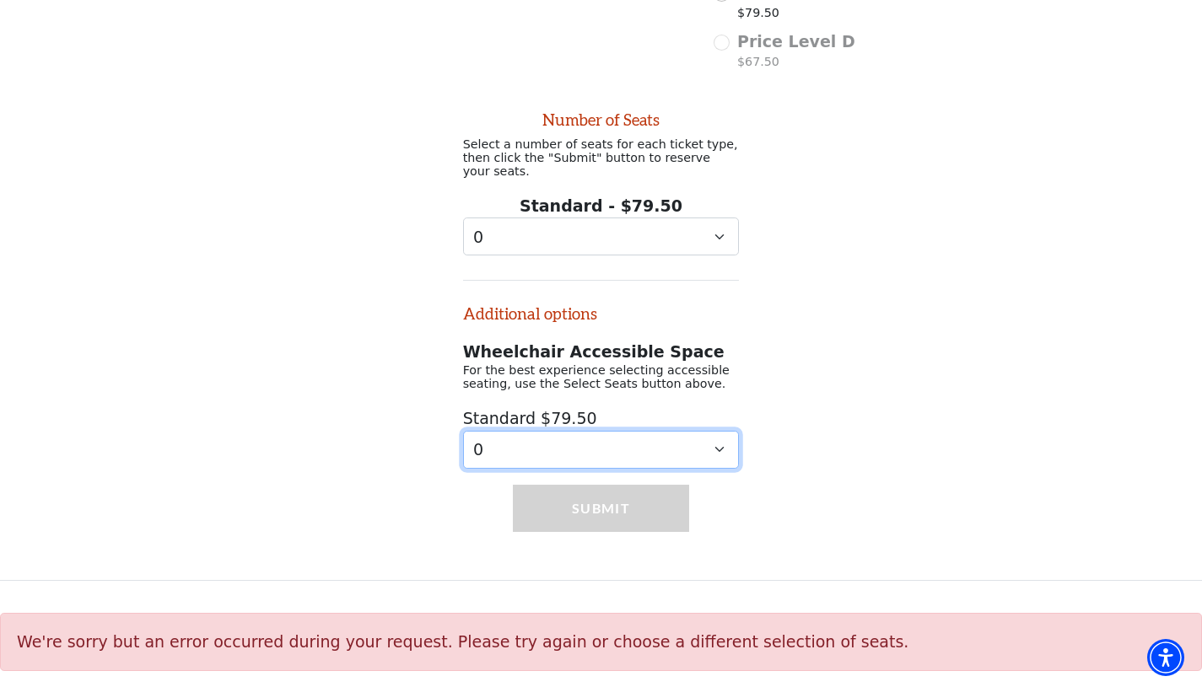
click at [724, 445] on select "0 1 2 3 4 5 6" at bounding box center [601, 450] width 277 height 38
select select "2"
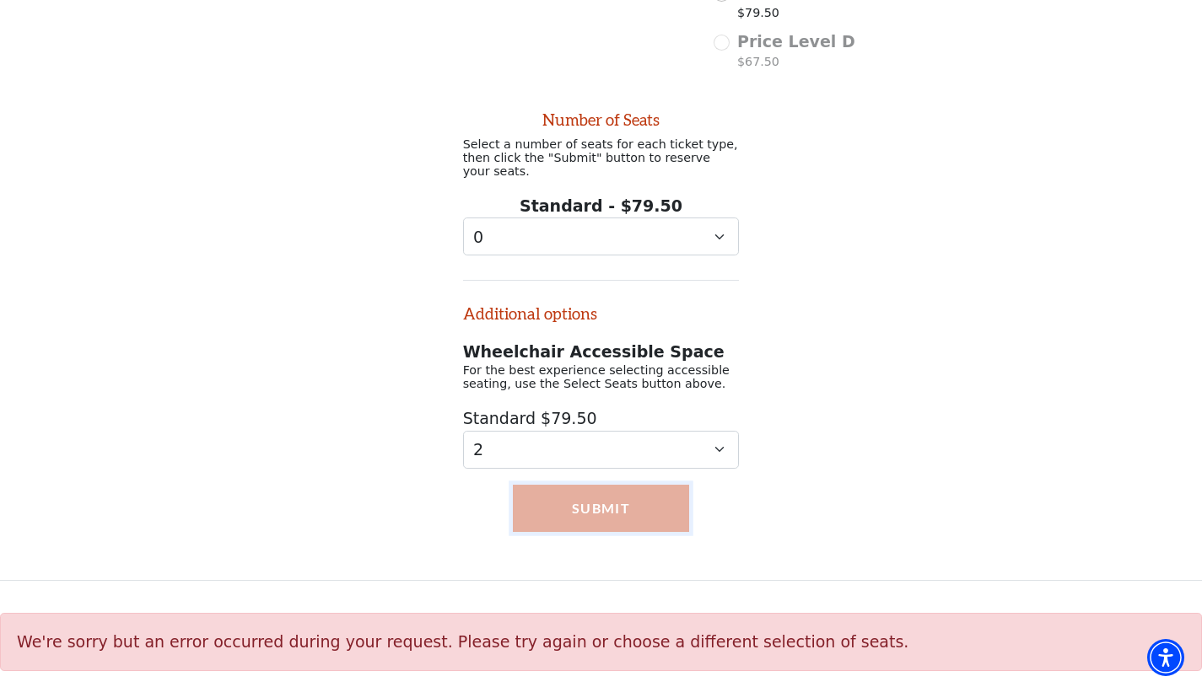
click at [644, 523] on button "Submit" at bounding box center [601, 508] width 176 height 47
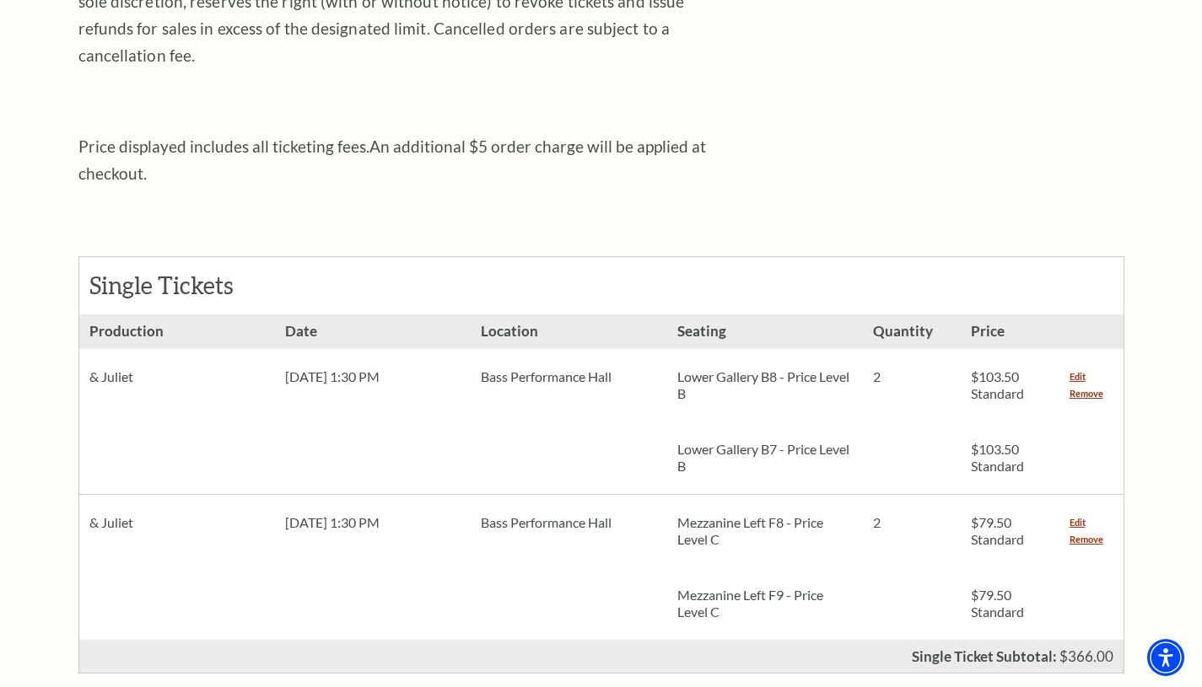
scroll to position [554, 0]
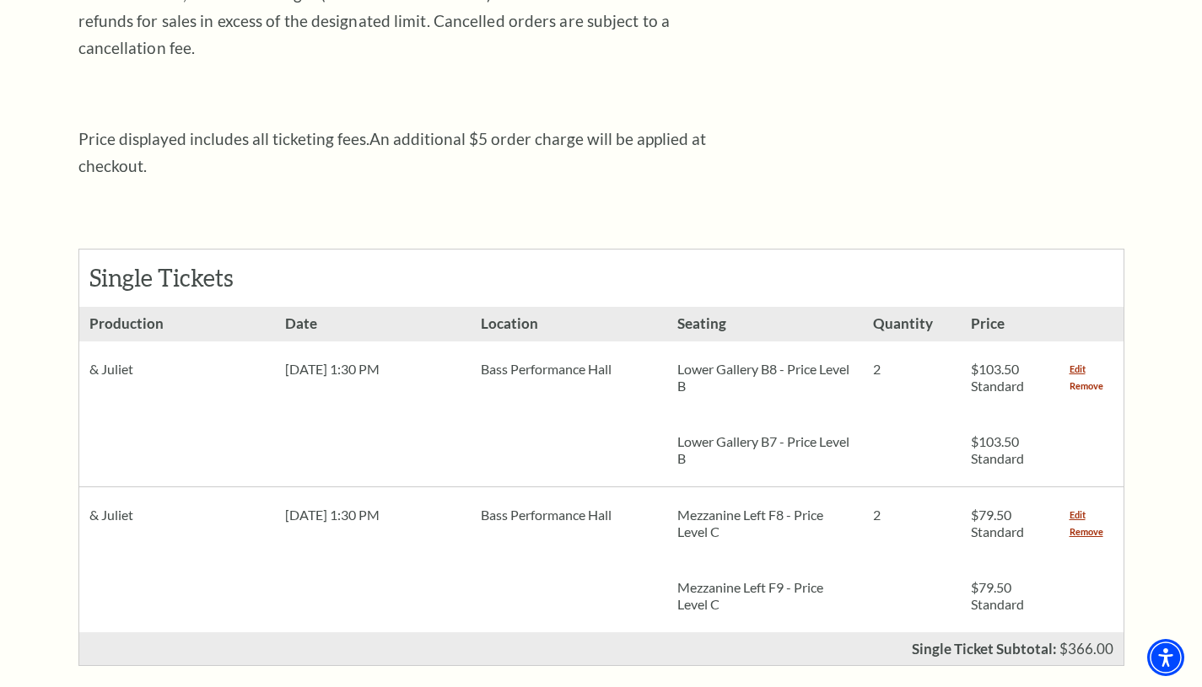
click at [1084, 378] on link "Remove" at bounding box center [1086, 386] width 34 height 17
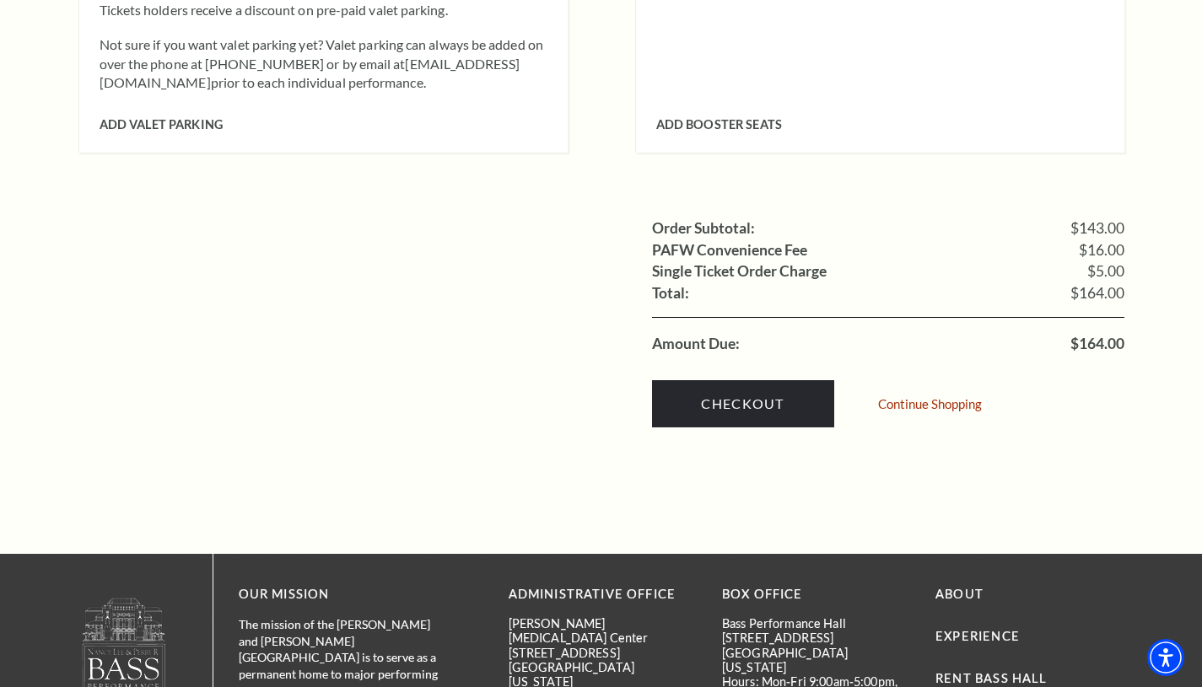
scroll to position [1566, 0]
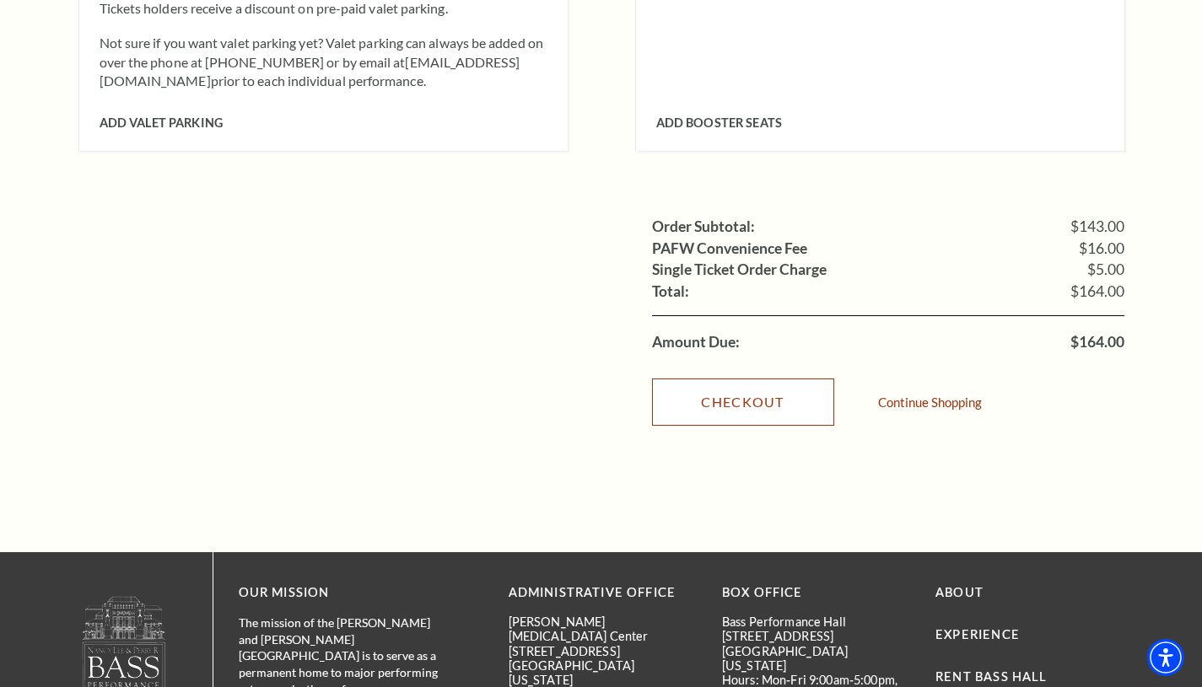
click at [750, 383] on link "Checkout" at bounding box center [743, 402] width 182 height 47
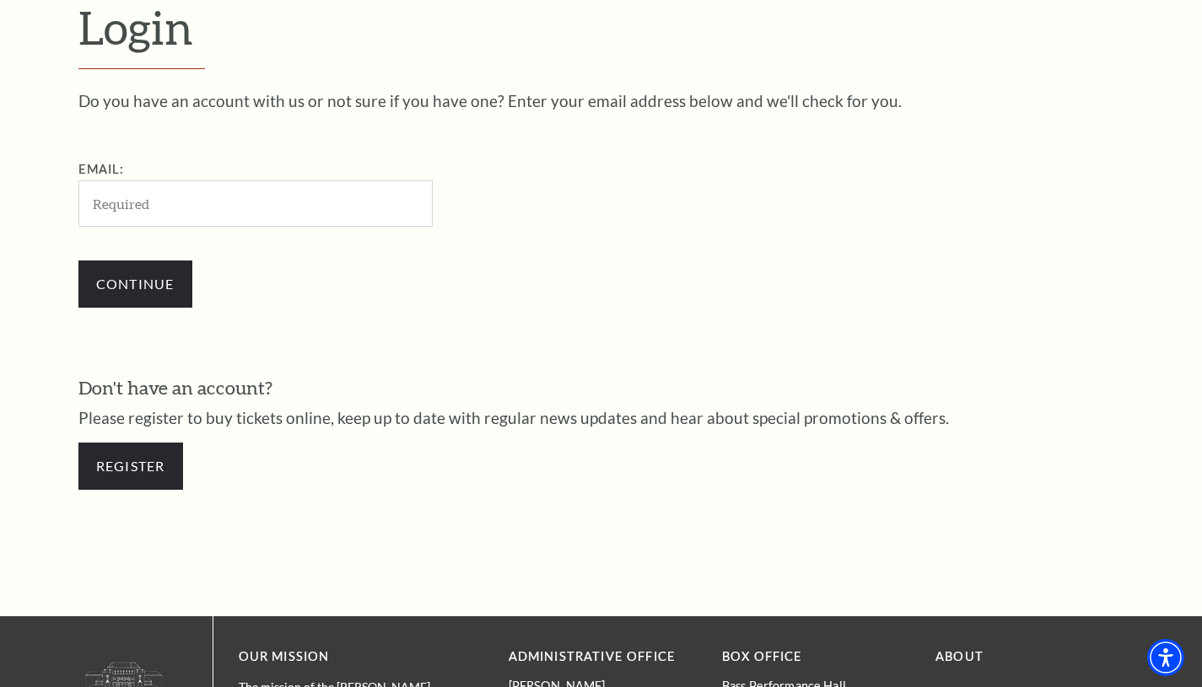
click at [342, 216] on input "Email:" at bounding box center [255, 203] width 354 height 46
type input "avpollan@gmail.com"
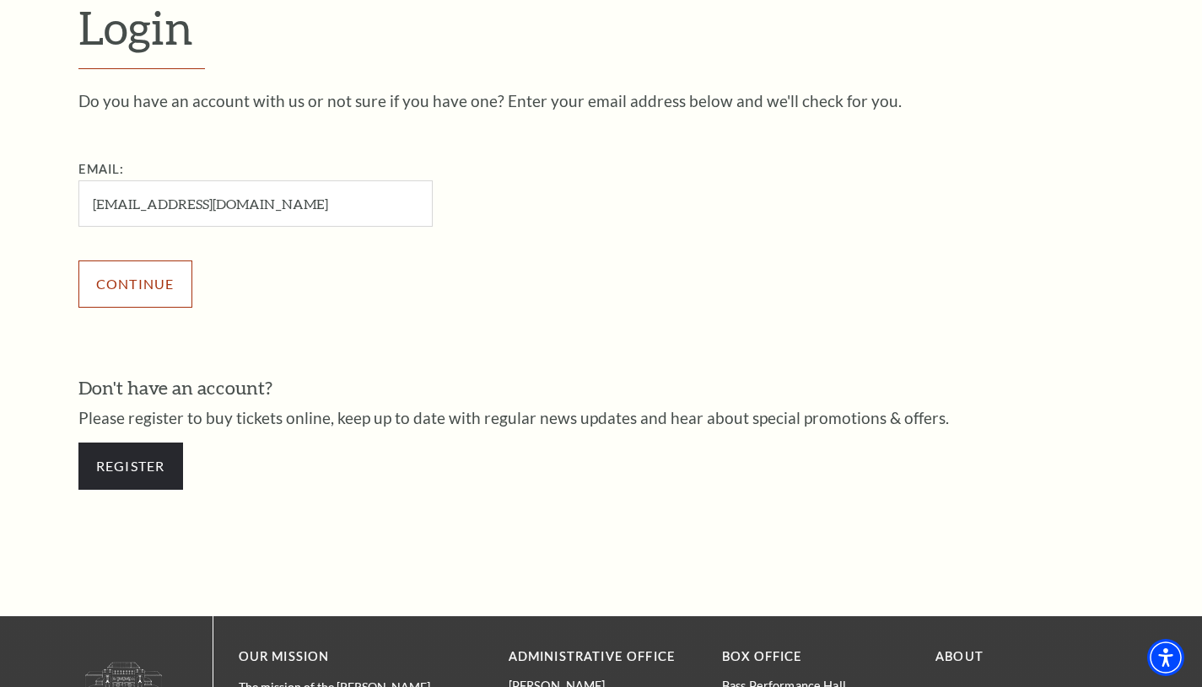
click at [132, 282] on input "Continue" at bounding box center [135, 284] width 114 height 47
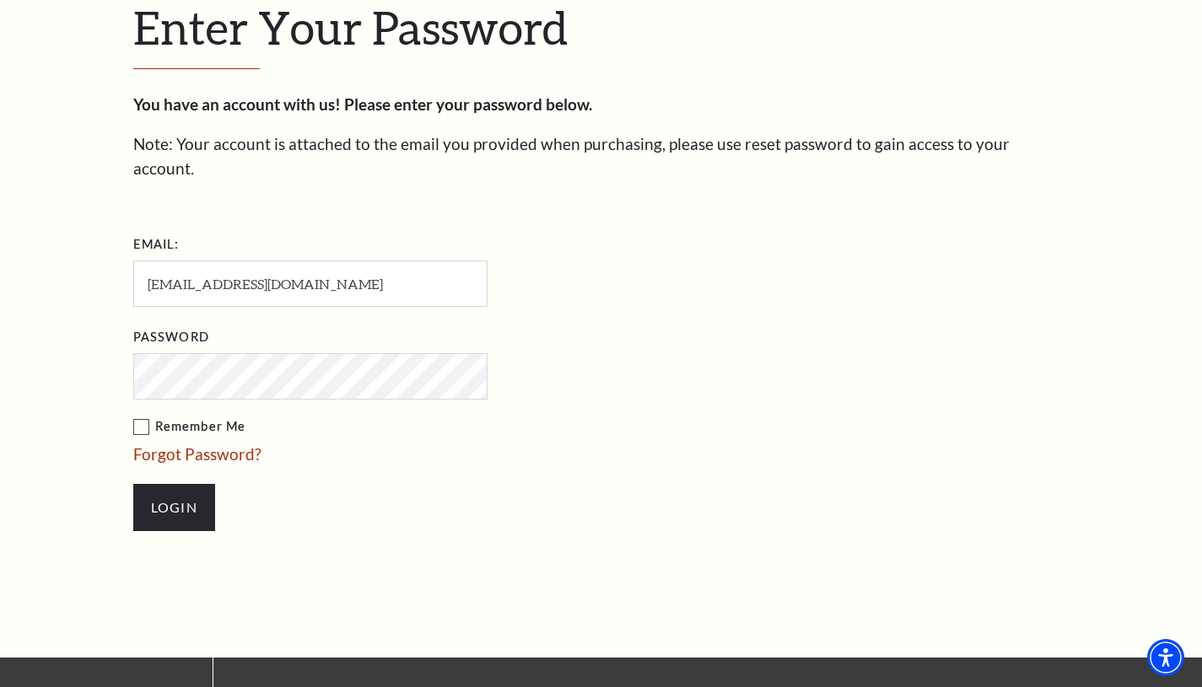
click at [138, 417] on label "Remember Me" at bounding box center [394, 427] width 523 height 21
click at [0, 0] on input "Remember Me" at bounding box center [0, 0] width 0 height 0
click at [150, 492] on input "Login" at bounding box center [174, 507] width 82 height 47
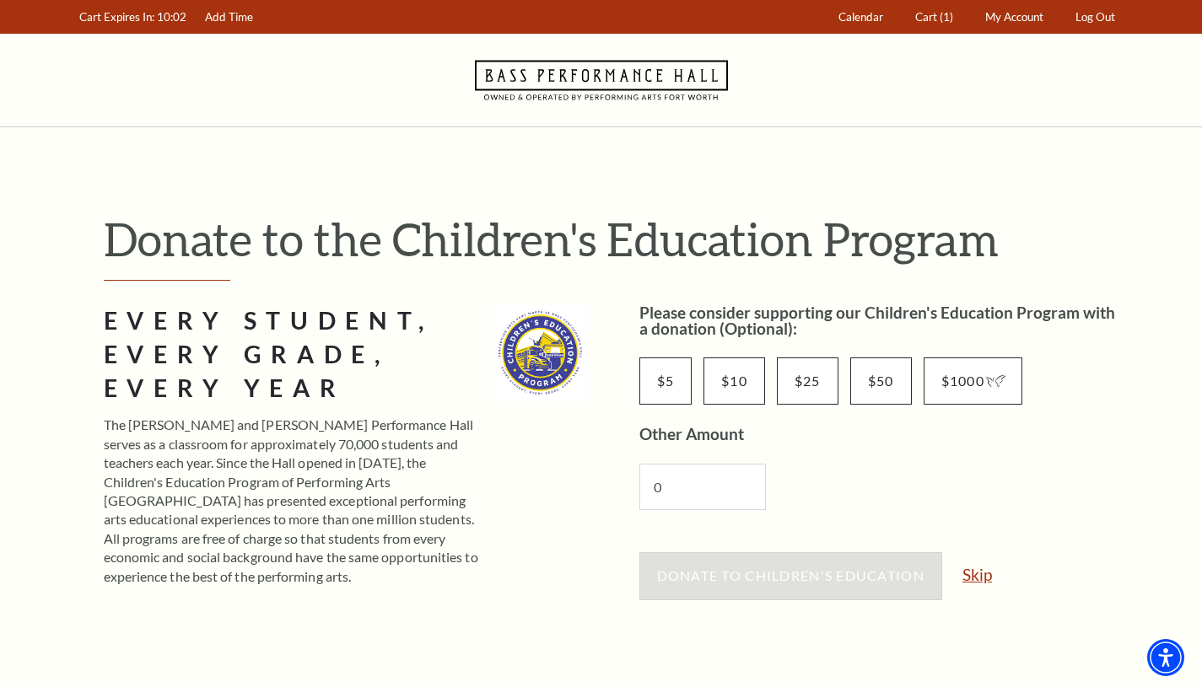
click at [972, 569] on link "Skip" at bounding box center [977, 575] width 30 height 16
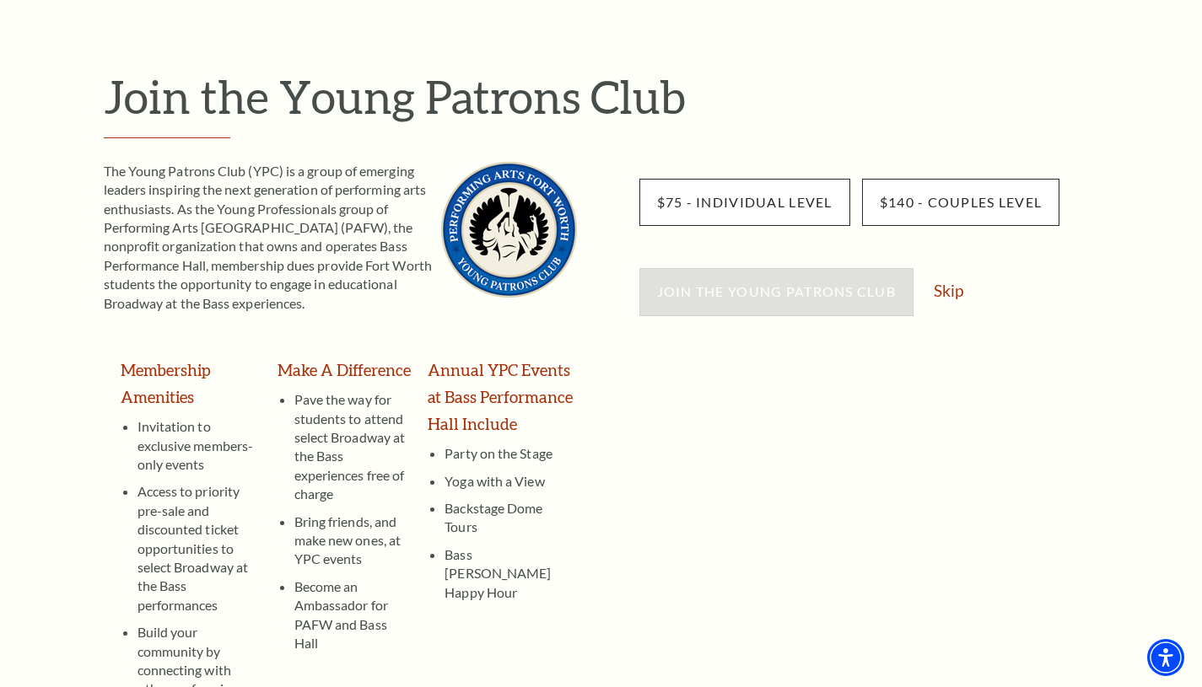
scroll to position [122, 0]
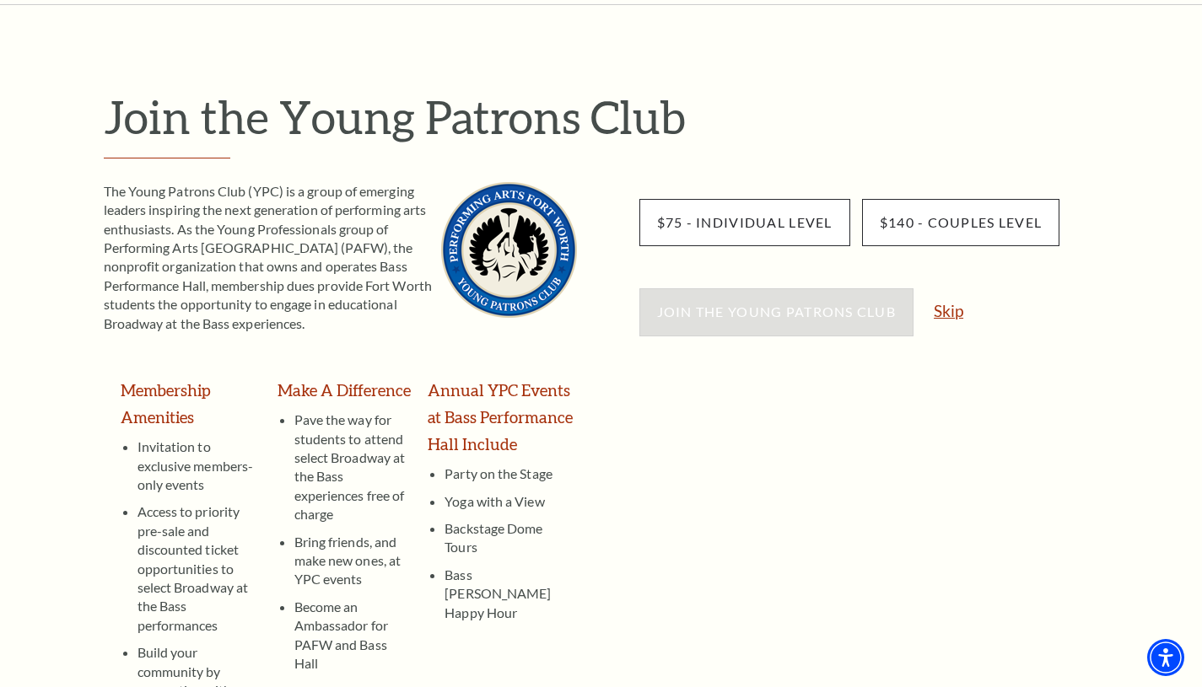
click at [961, 314] on link "Skip" at bounding box center [948, 311] width 30 height 16
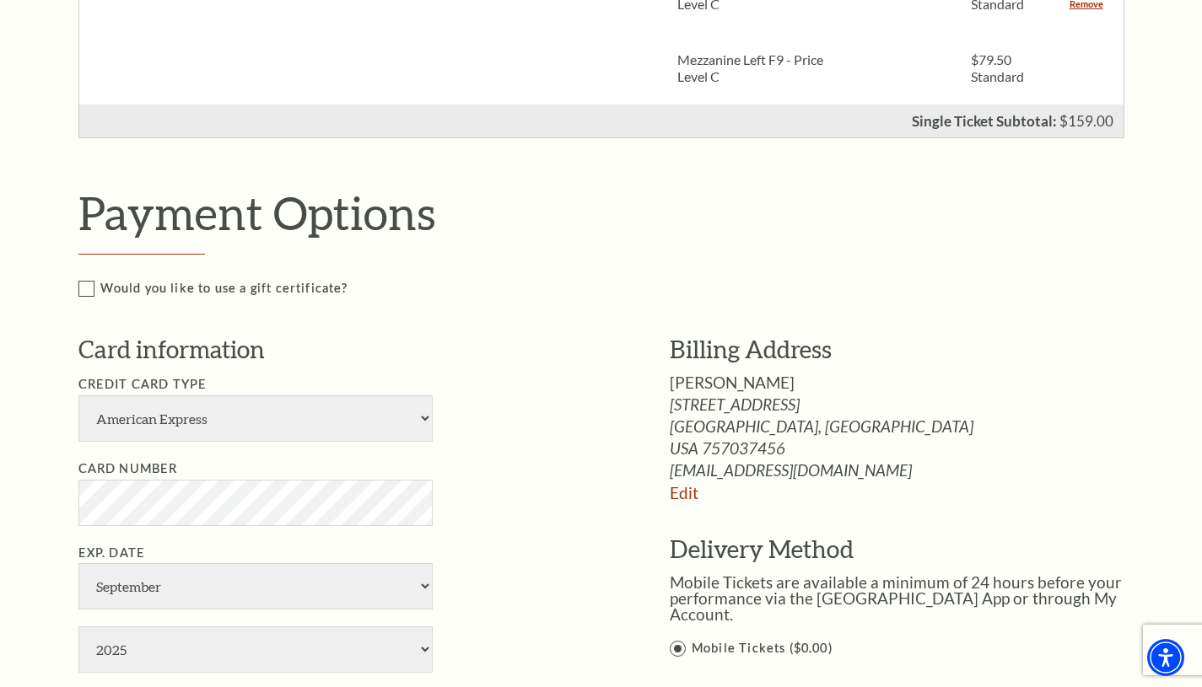
scroll to position [617, 0]
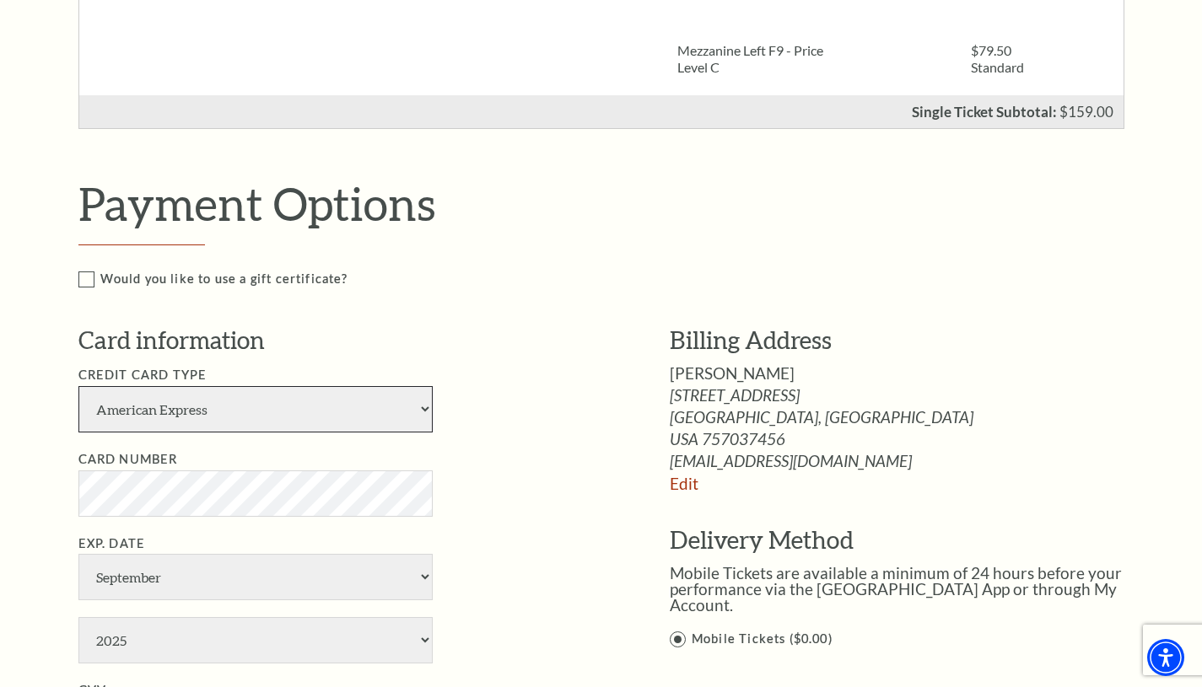
click at [416, 415] on select "American Express Visa Master Card Discover" at bounding box center [255, 409] width 354 height 46
select select "24"
select select "3"
select select "2029"
type input "981"
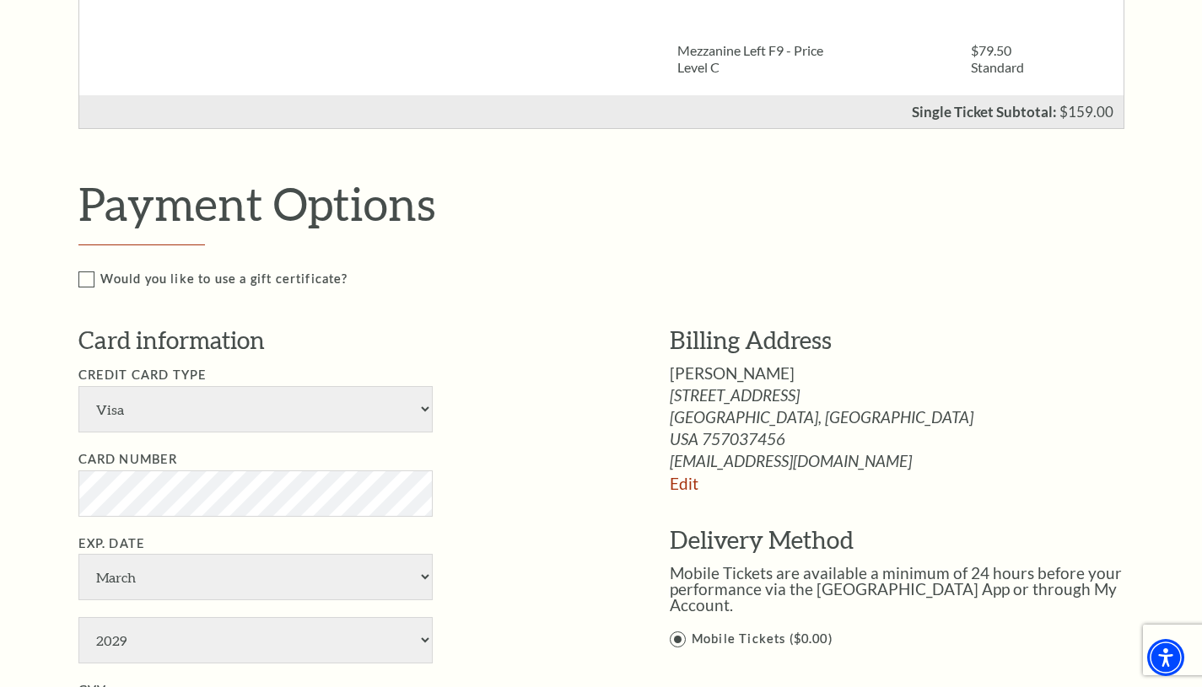
type input "Allison Pollan"
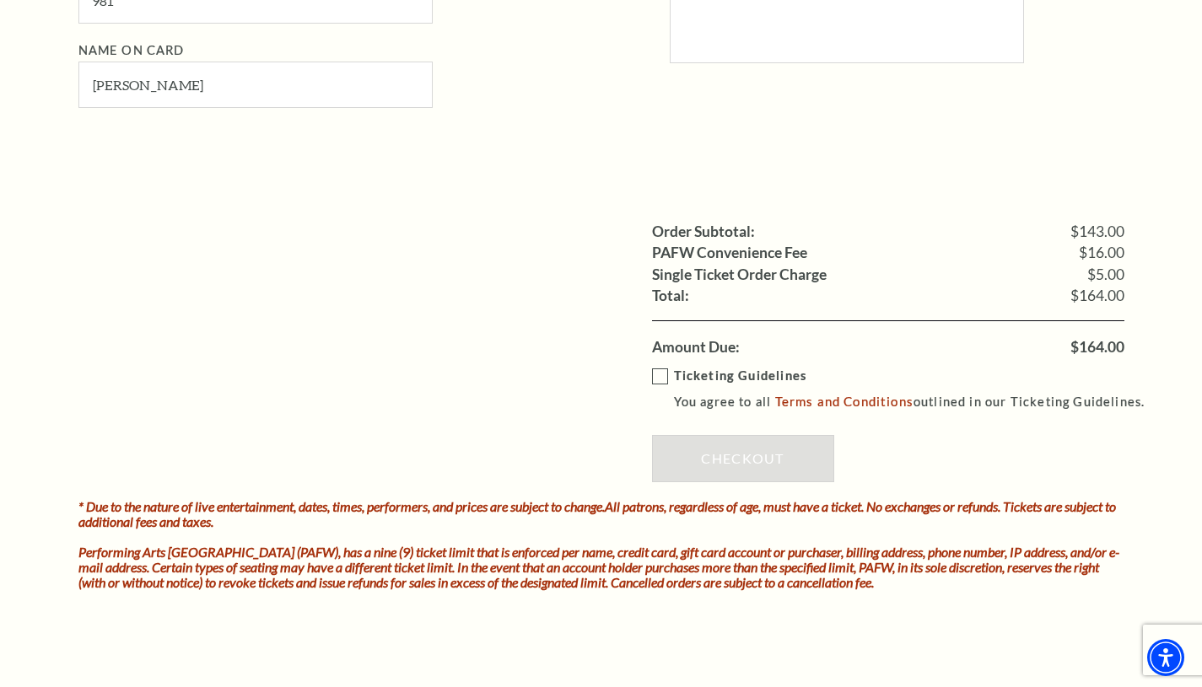
scroll to position [1344, 0]
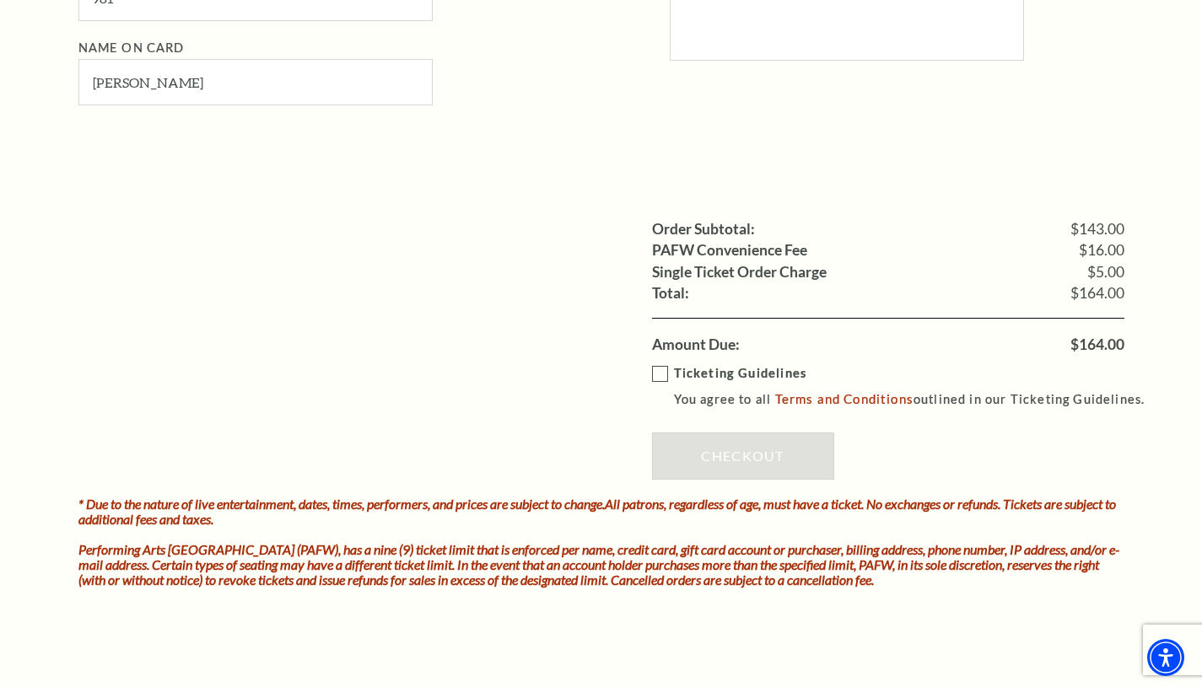
click at [656, 376] on label "Ticketing Guidelines You agree to all Terms and Conditions outlined in our Tick…" at bounding box center [906, 386] width 508 height 46
click at [0, 0] on input "Ticketing Guidelines You agree to all Terms and Conditions outlined in our Tick…" at bounding box center [0, 0] width 0 height 0
click at [723, 460] on link "Checkout" at bounding box center [743, 456] width 182 height 47
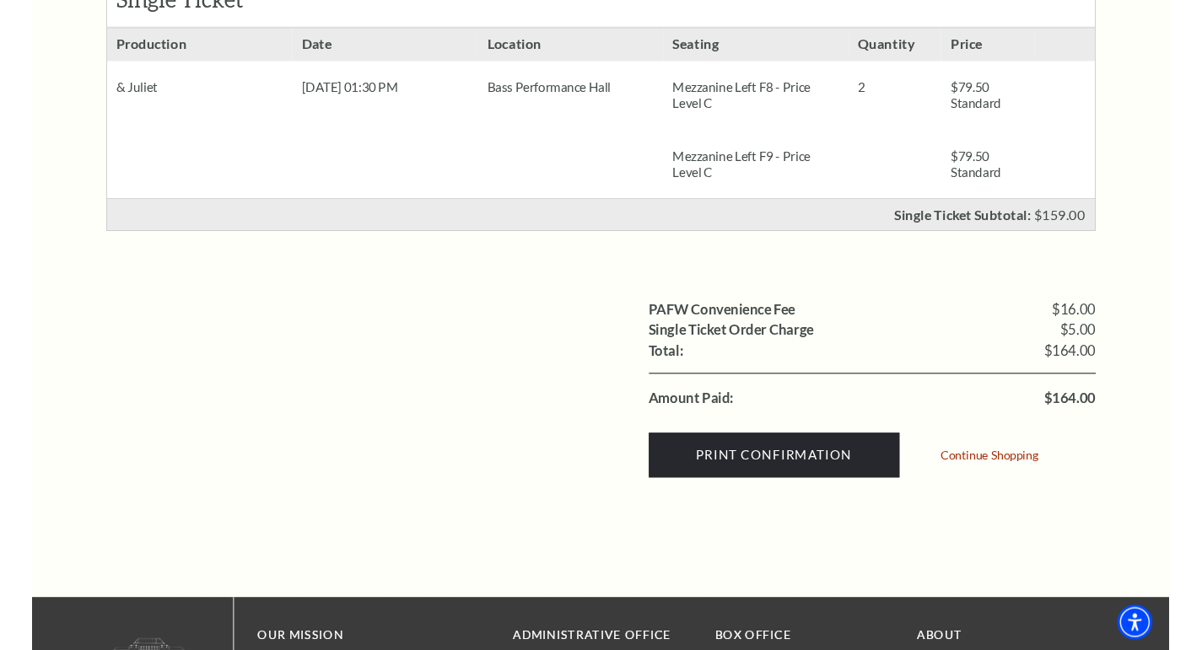
scroll to position [375, 0]
